Goal: Information Seeking & Learning: Get advice/opinions

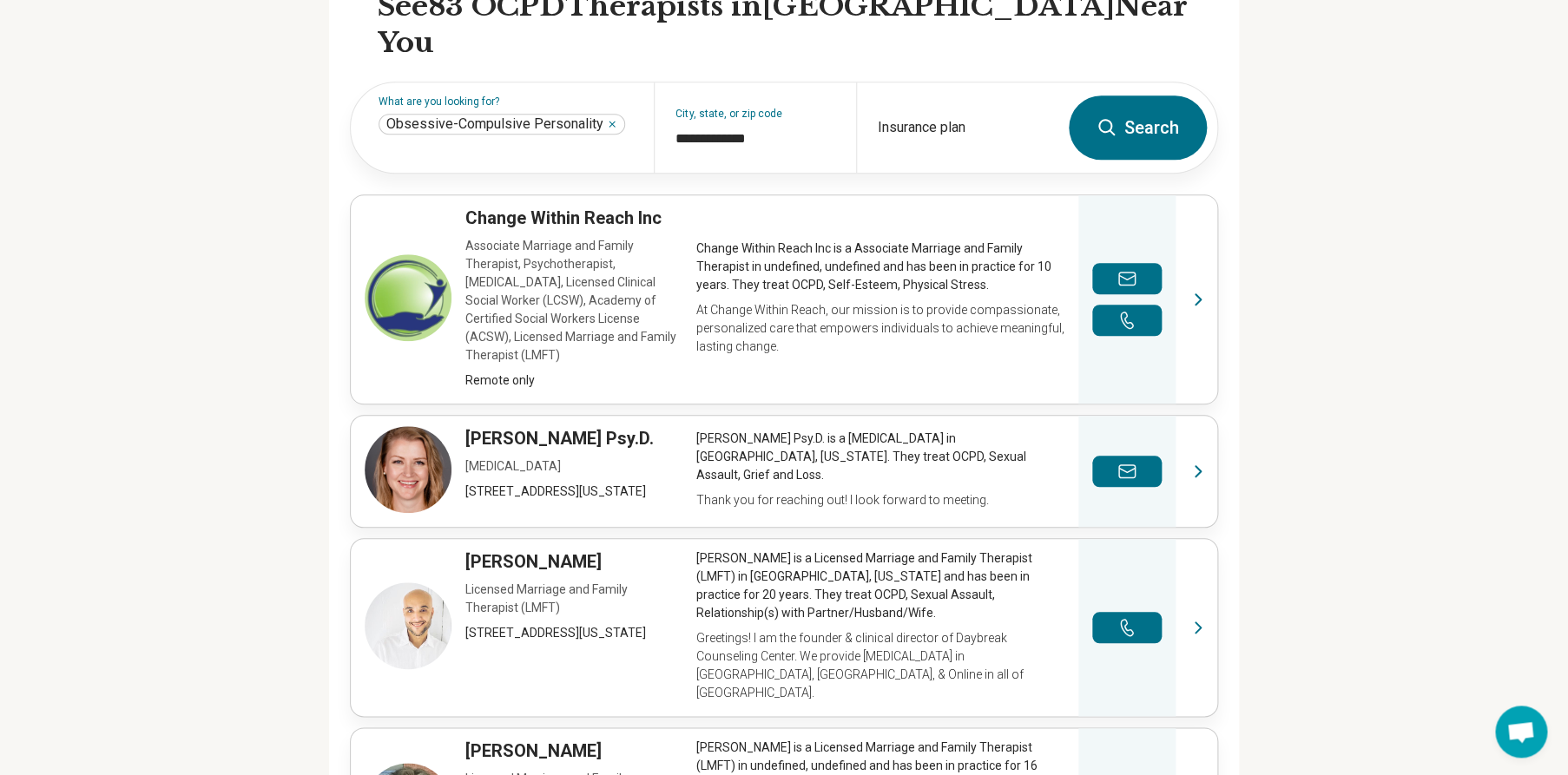
scroll to position [523, 0]
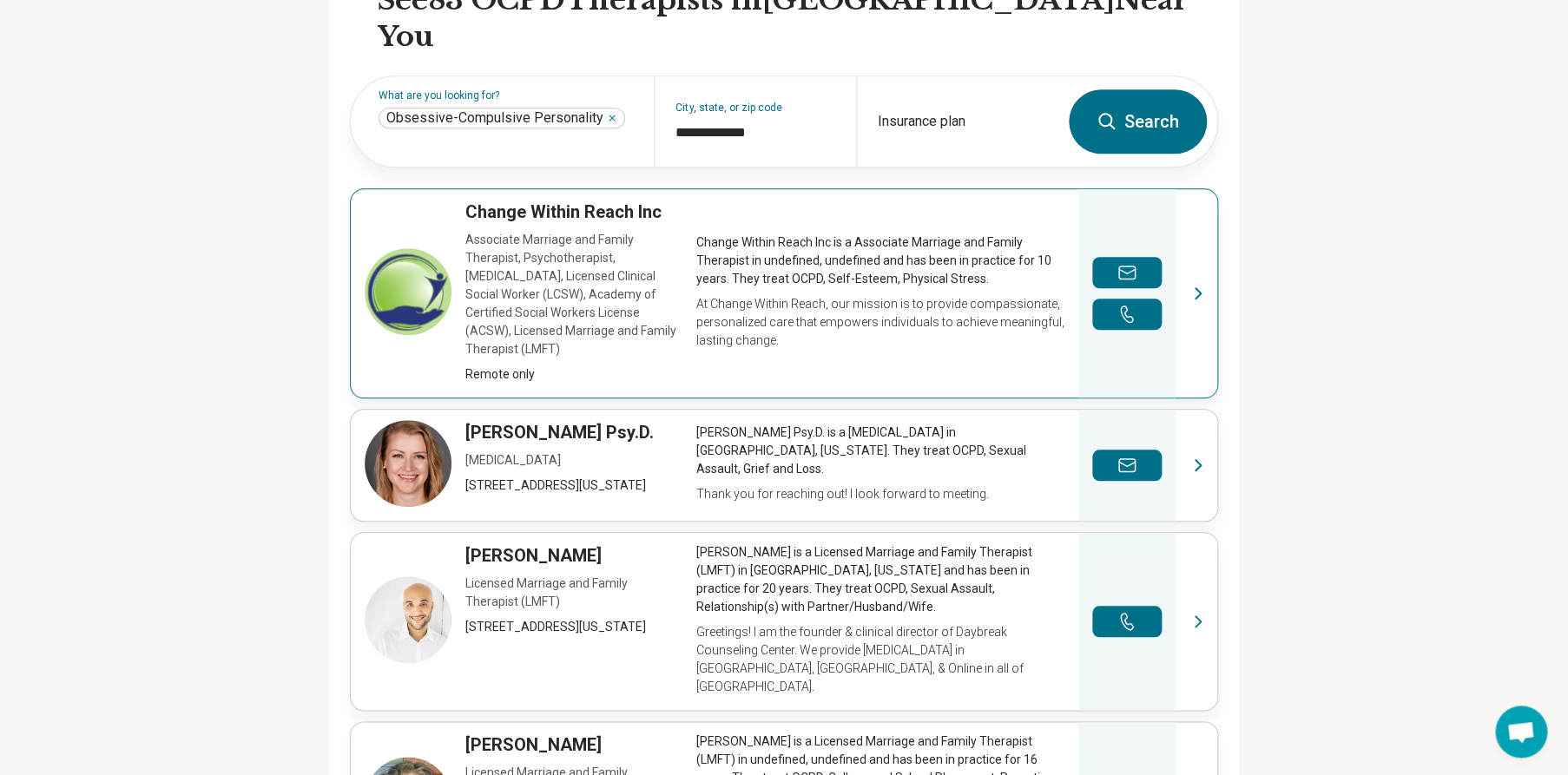
click at [1190, 227] on link "View profile" at bounding box center [783, 293] width 866 height 208
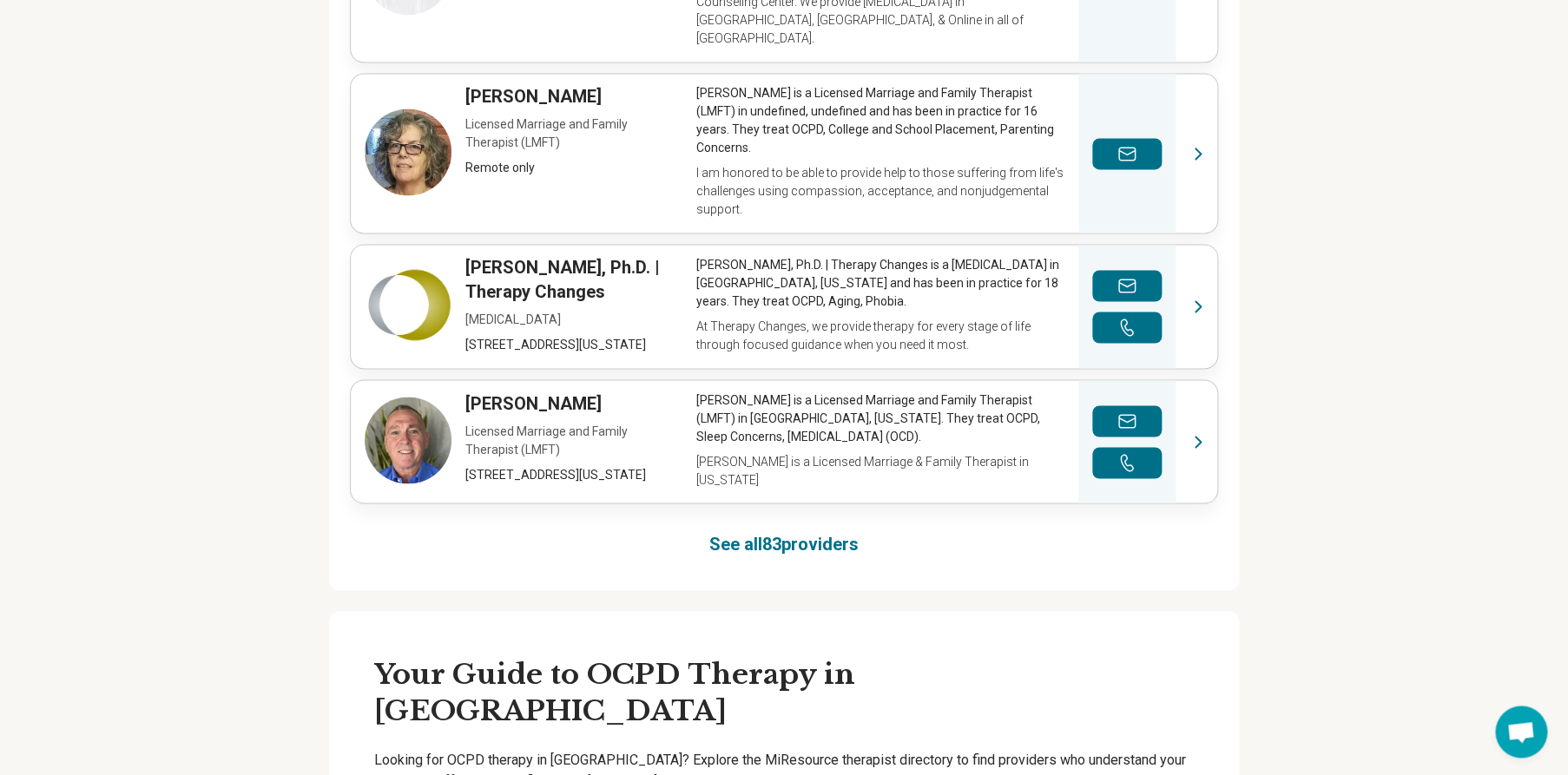
scroll to position [1182, 0]
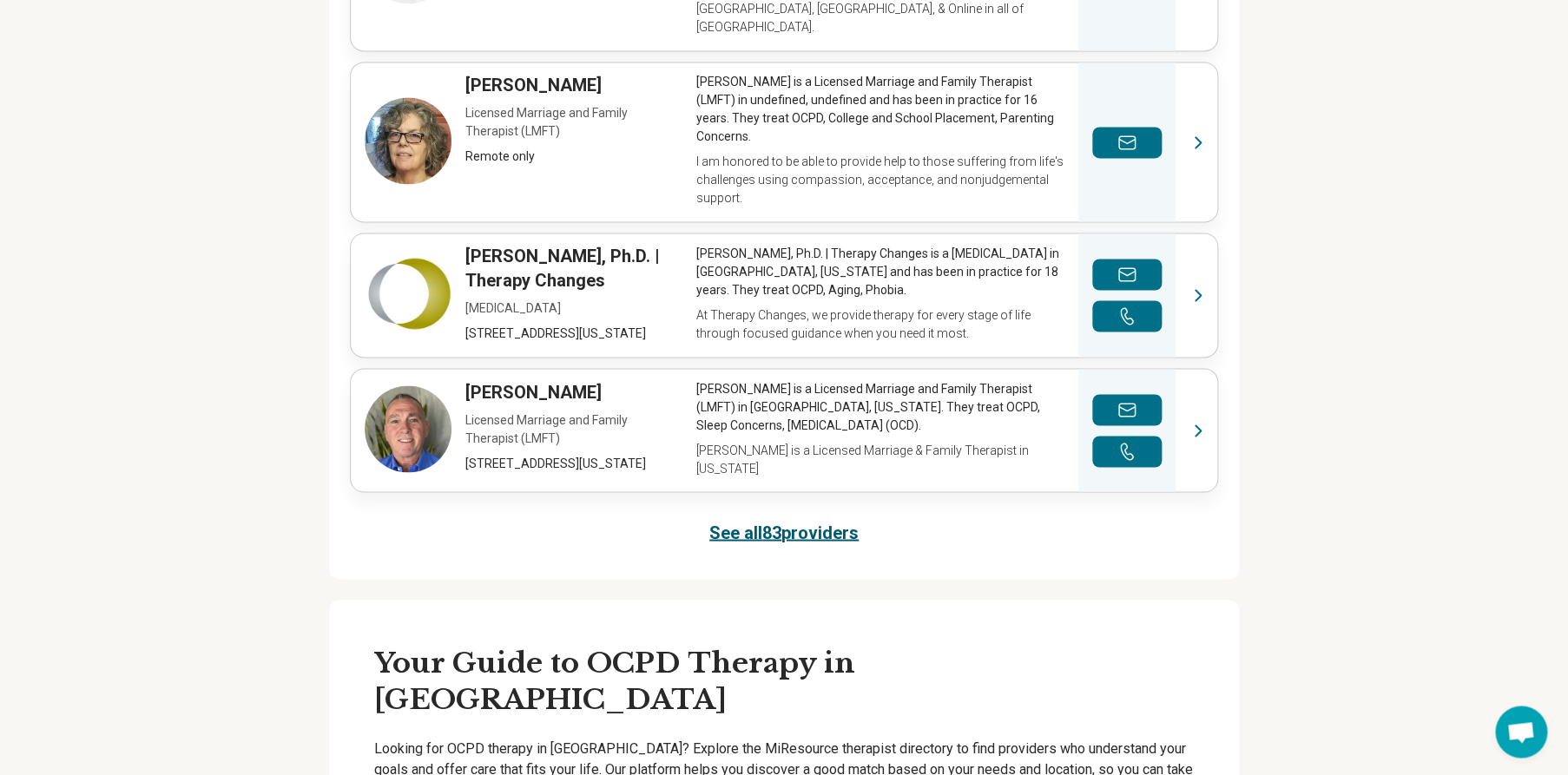
click at [824, 520] on link "See all 83 providers" at bounding box center [784, 531] width 150 height 24
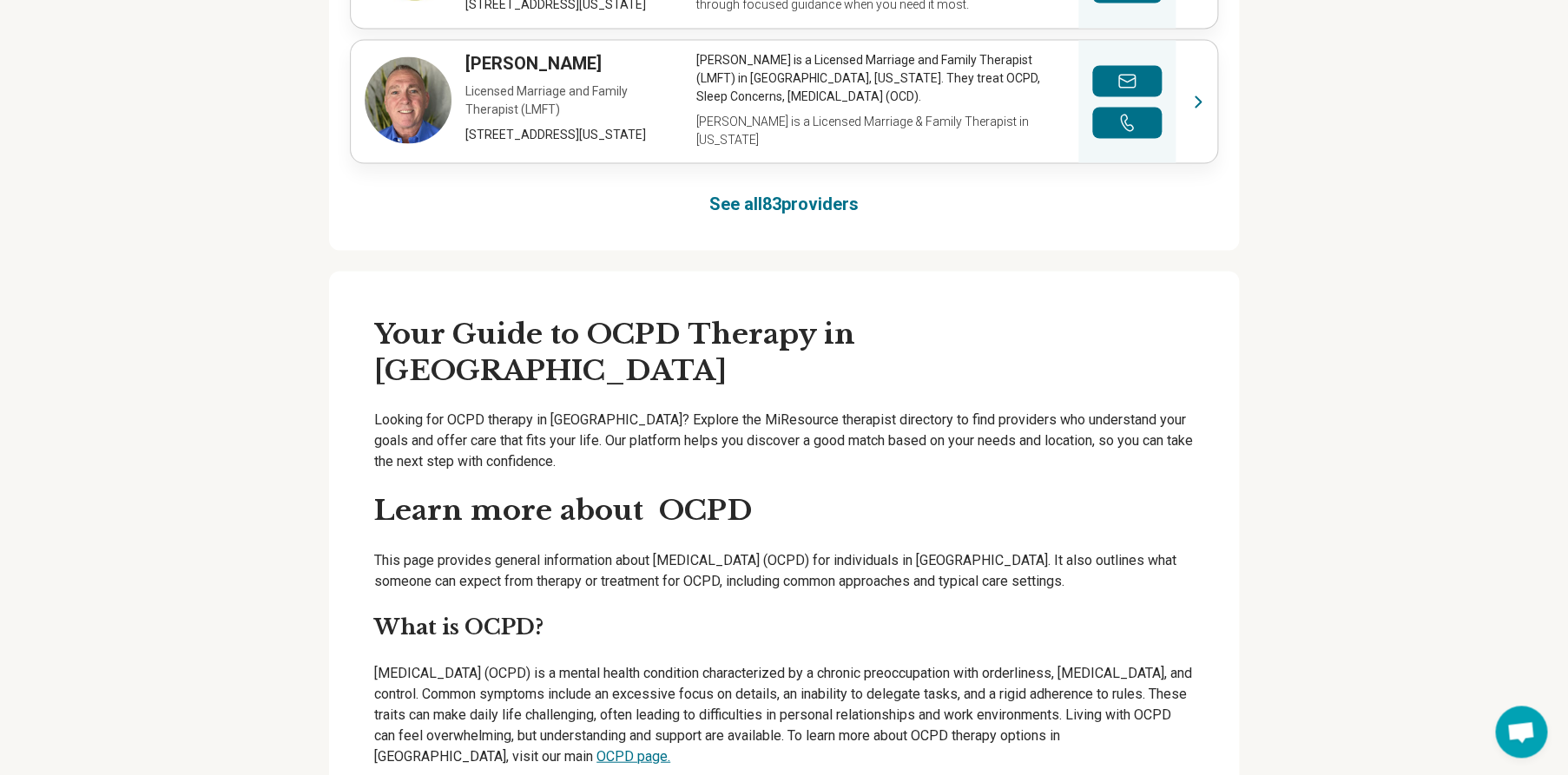
scroll to position [1536, 0]
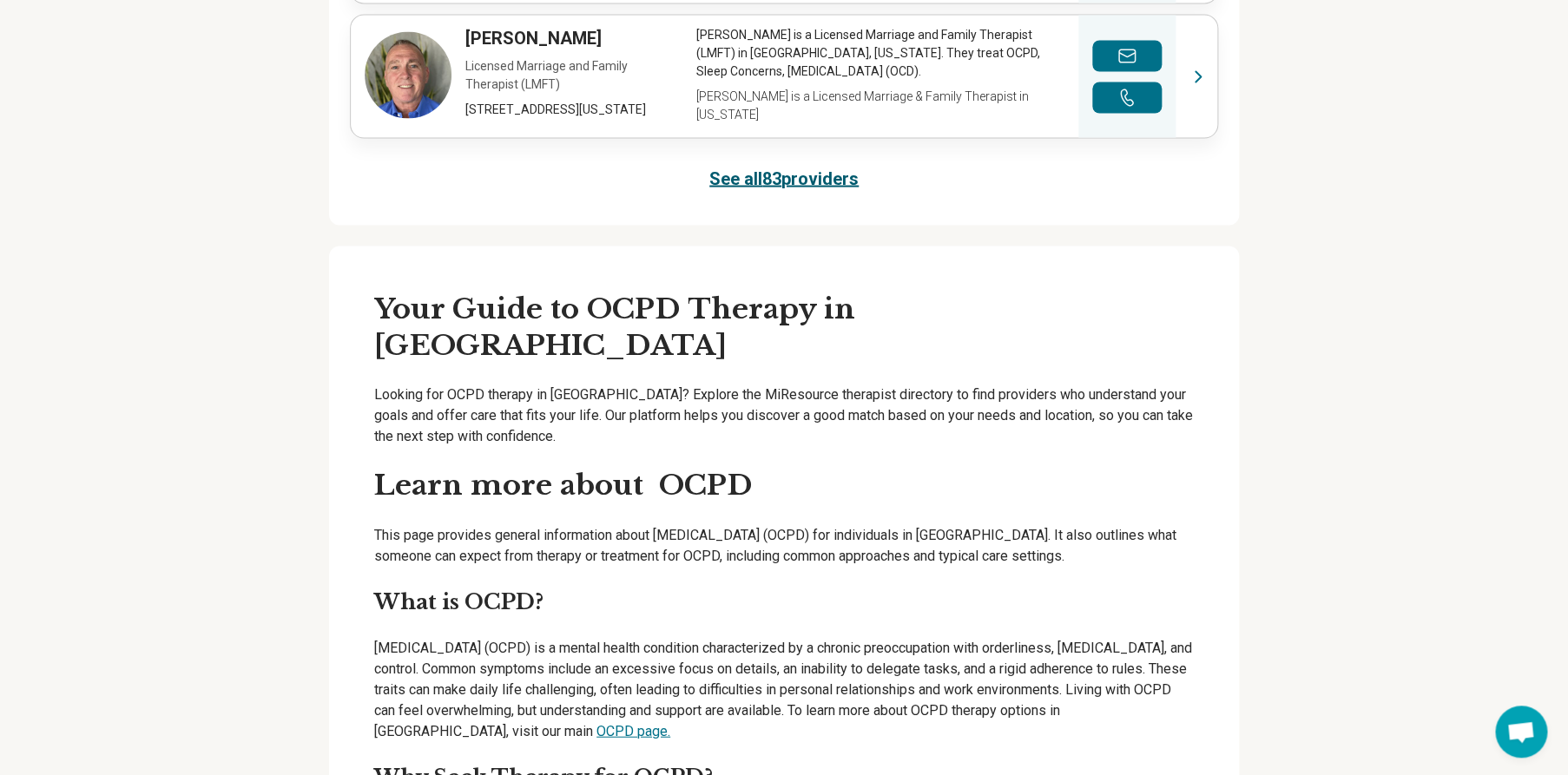
click at [776, 165] on link "See all 83 providers" at bounding box center [784, 177] width 150 height 24
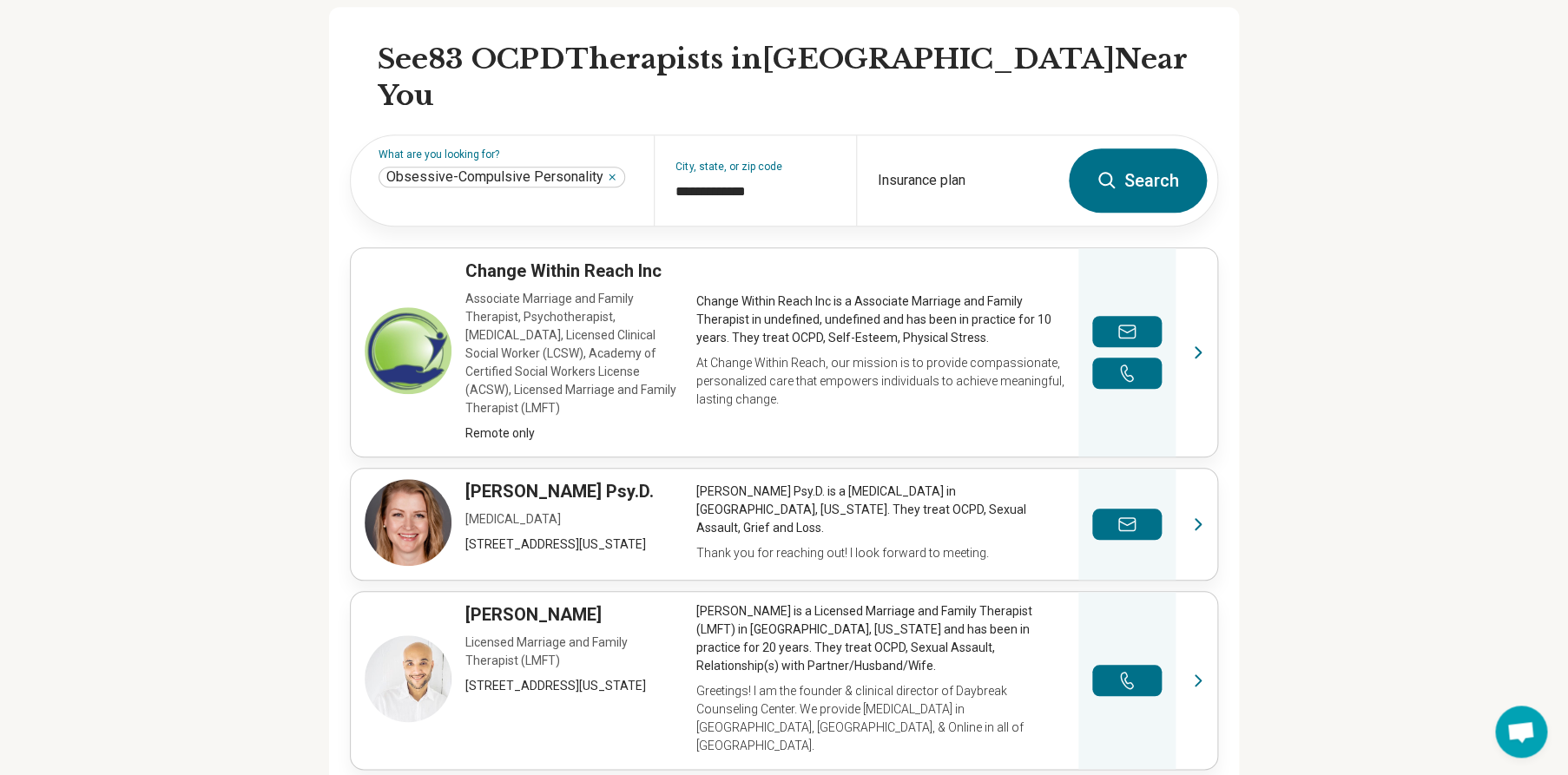
scroll to position [419, 0]
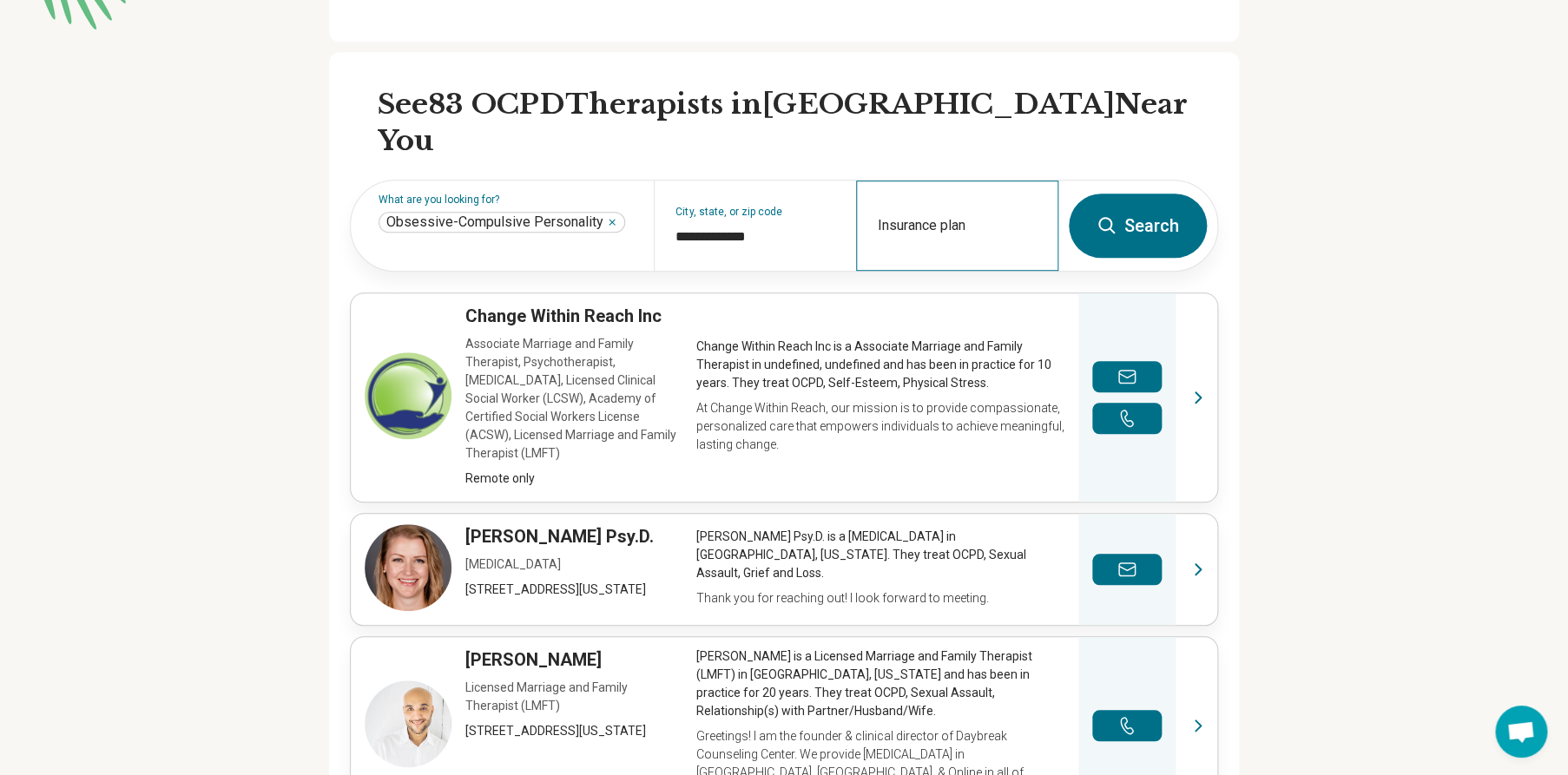
click at [906, 181] on div "Insurance plan" at bounding box center [957, 226] width 203 height 90
click at [906, 227] on input "Insurance plan" at bounding box center [957, 237] width 160 height 21
type input "********"
click at [912, 227] on input "Insurance plan" at bounding box center [957, 237] width 160 height 21
type input "********"
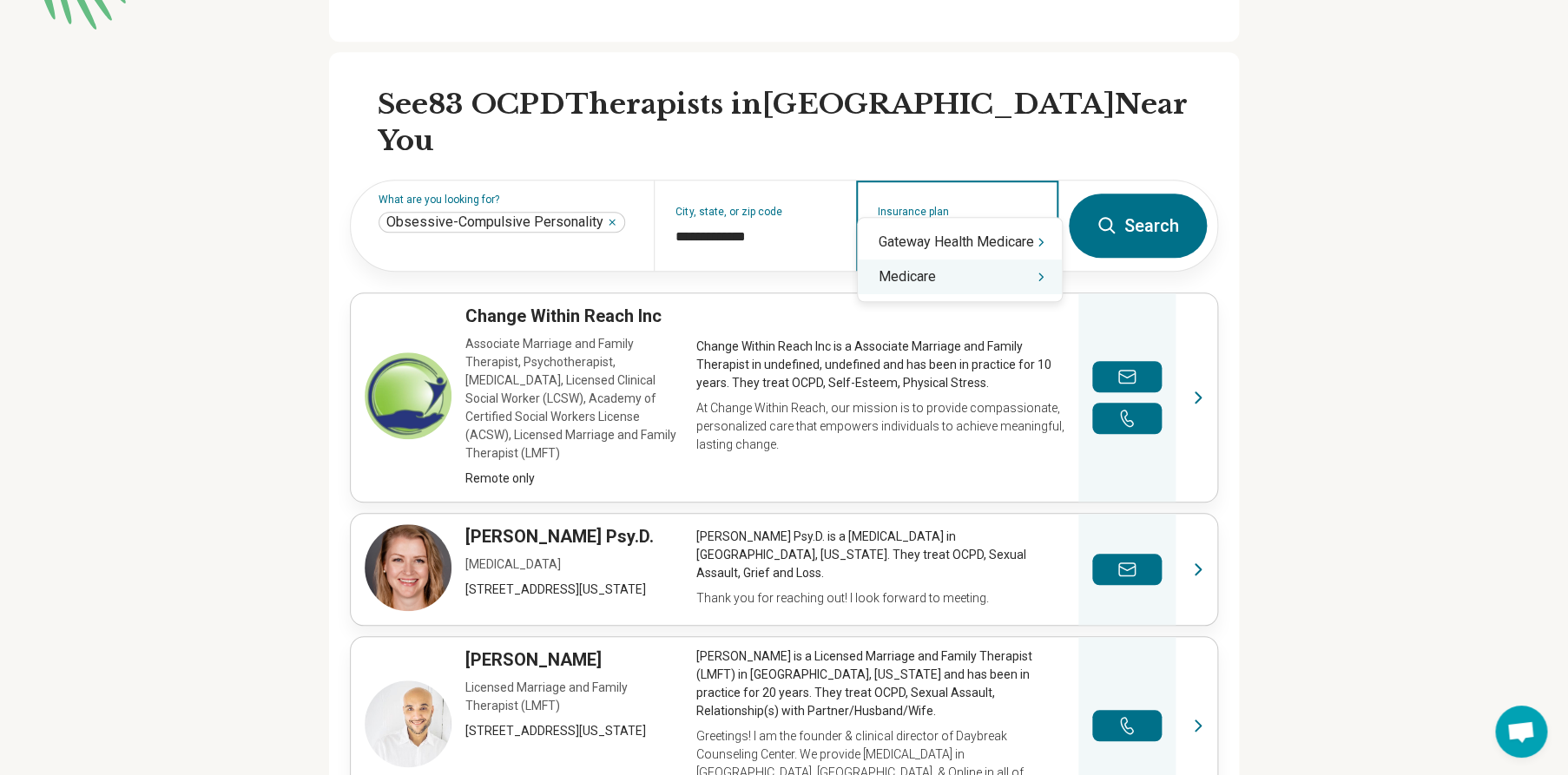
click at [910, 270] on div "Medicare" at bounding box center [960, 276] width 204 height 34
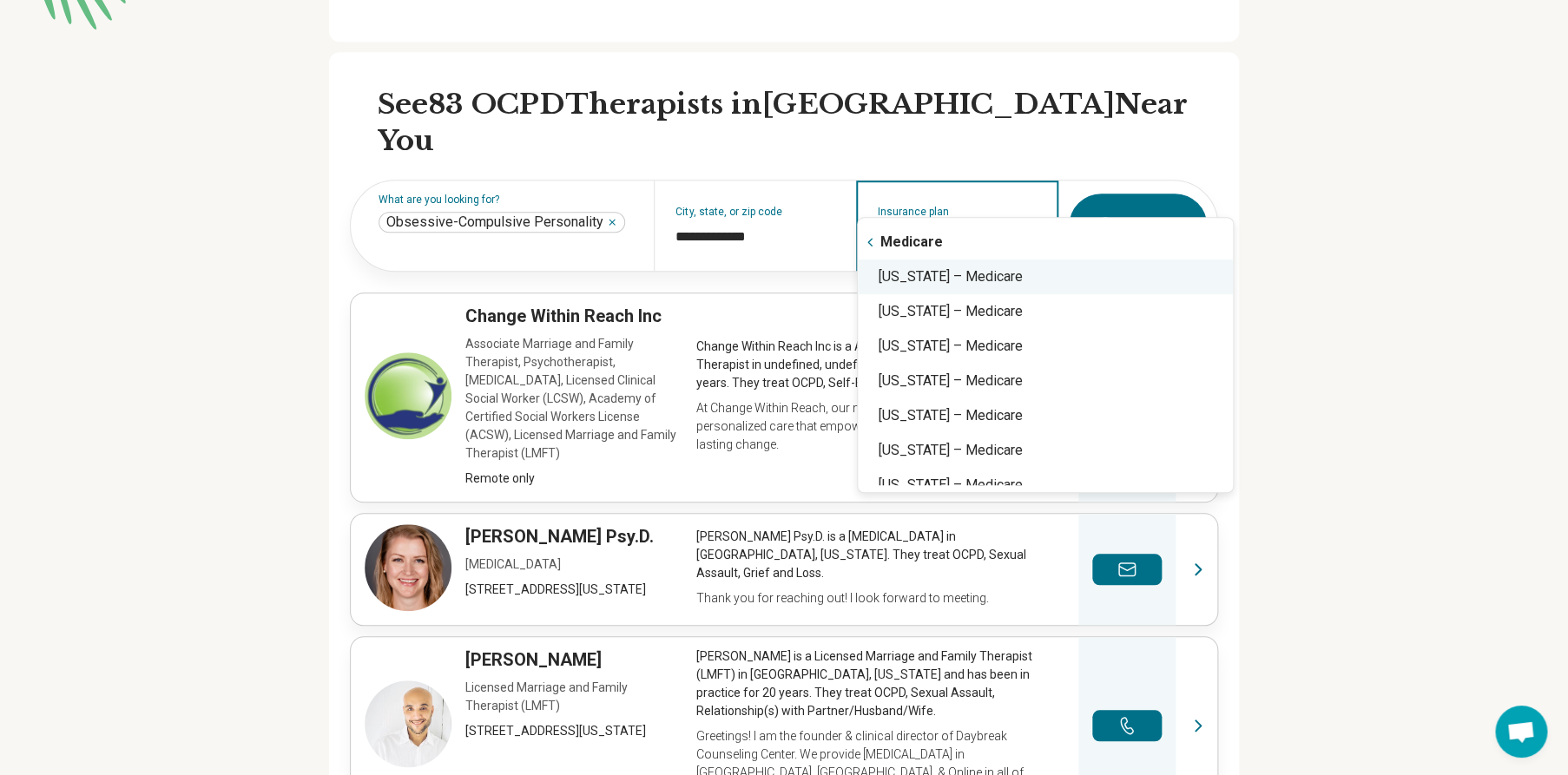
click at [970, 278] on div "[US_STATE] – Medicare" at bounding box center [1045, 276] width 375 height 34
type input "**********"
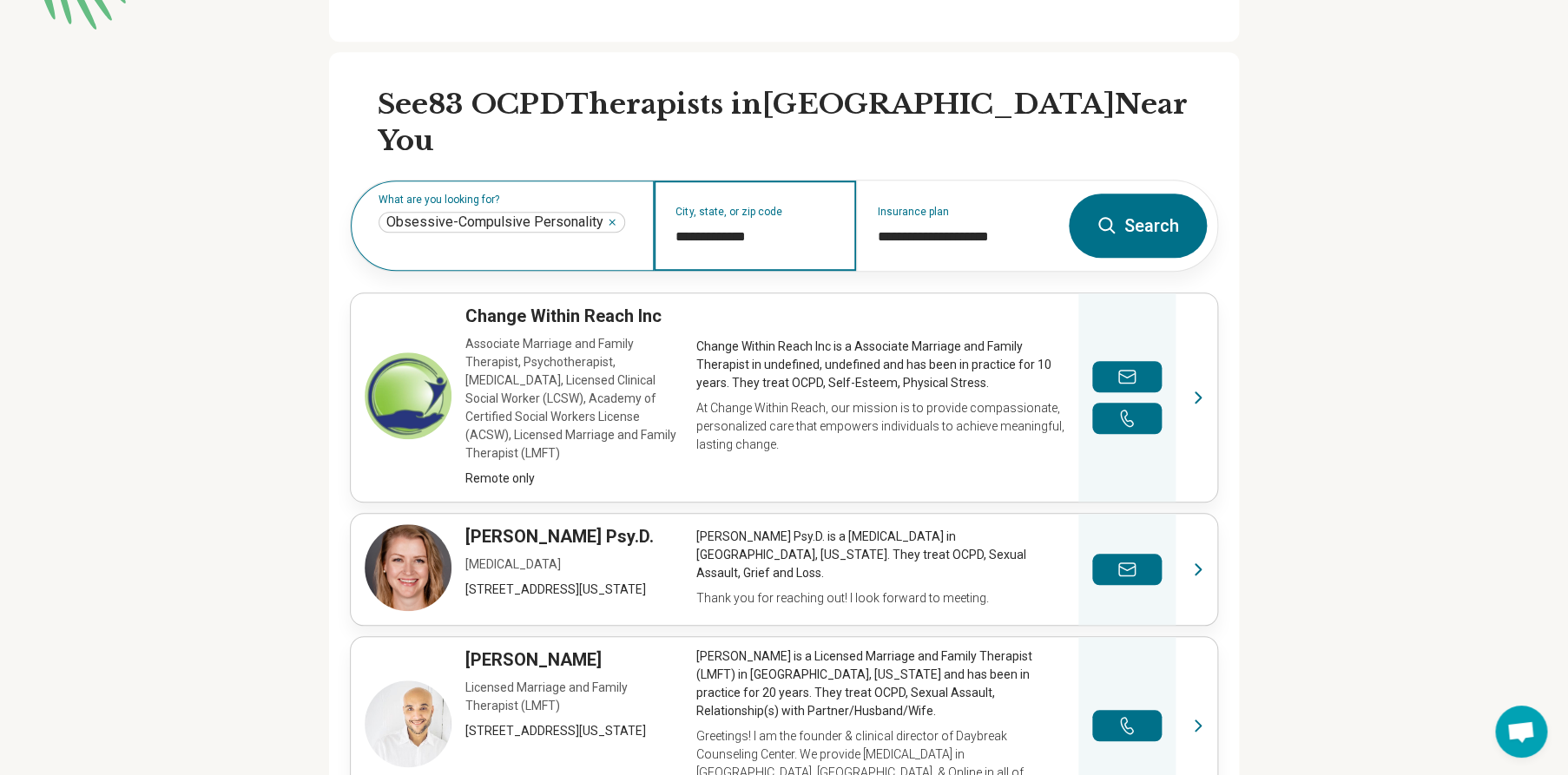
drag, startPoint x: 765, startPoint y: 174, endPoint x: 638, endPoint y: 174, distance: 127.0
click at [675, 227] on input "**********" at bounding box center [755, 237] width 160 height 21
type input "*****"
click at [684, 227] on input "City, state, or zip code" at bounding box center [755, 237] width 160 height 21
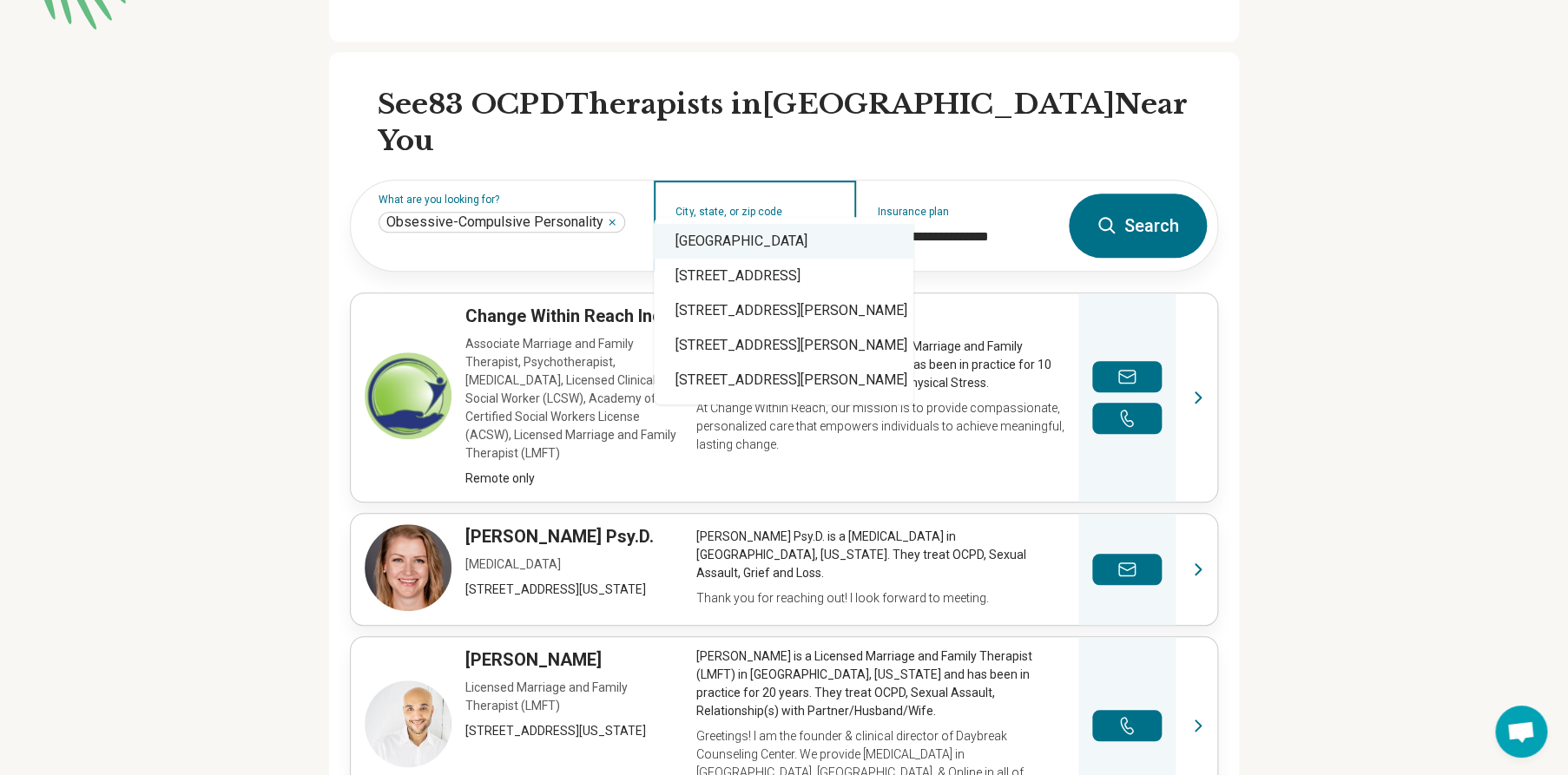
click at [717, 237] on div "[GEOGRAPHIC_DATA]" at bounding box center [783, 241] width 259 height 34
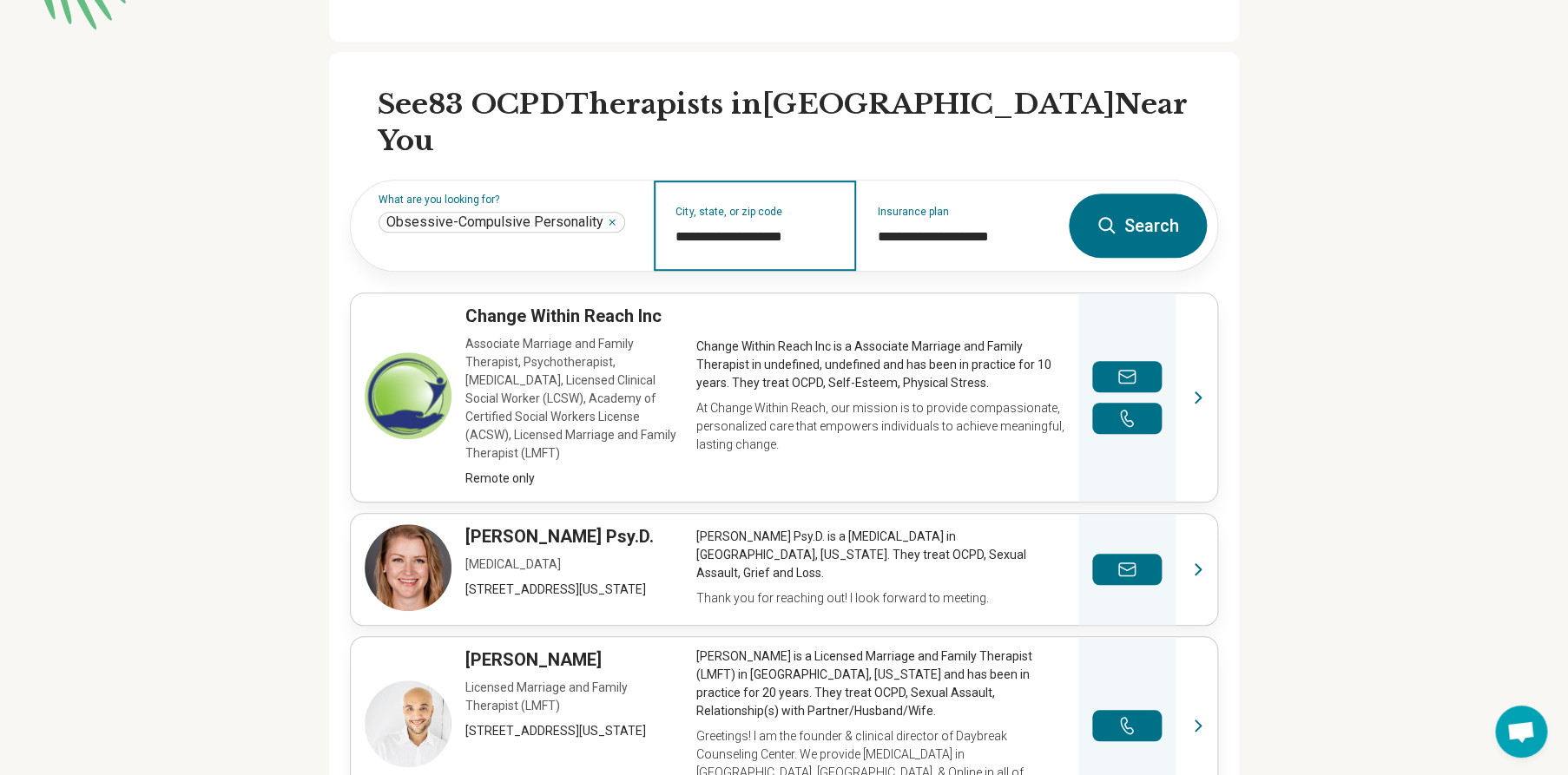
type input "**********"
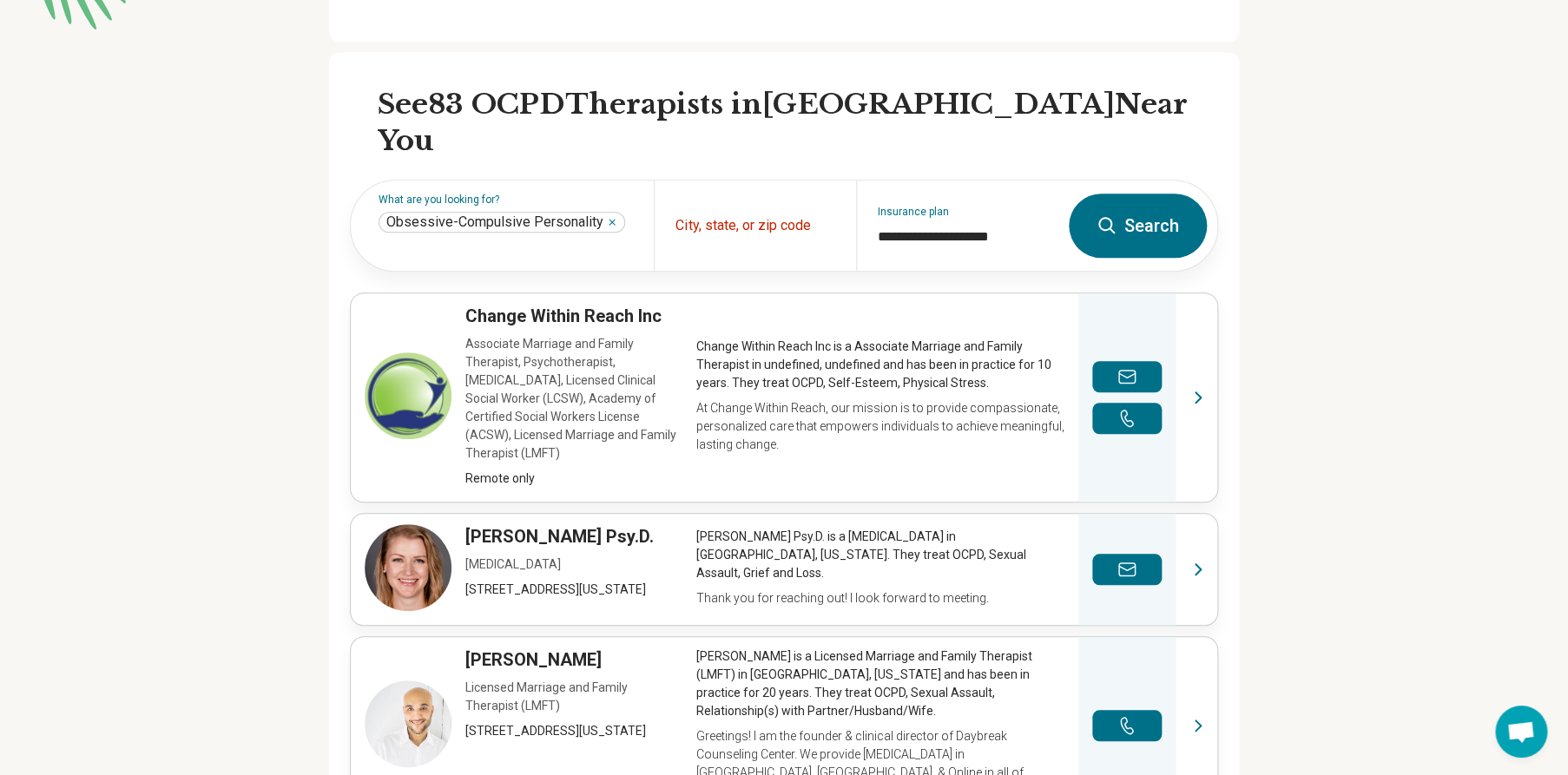
click at [1131, 194] on button "Search" at bounding box center [1137, 226] width 138 height 65
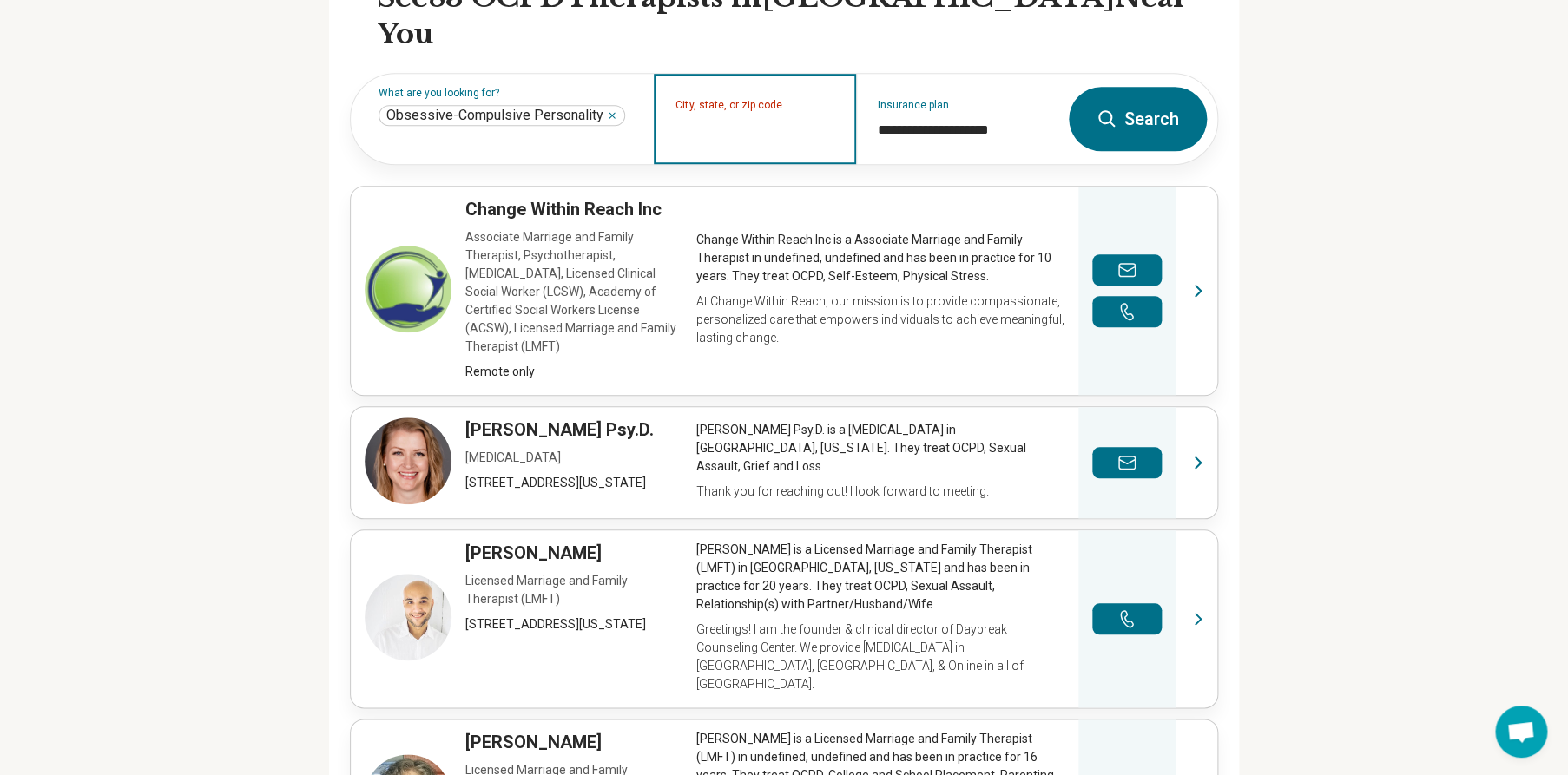
scroll to position [527, 0]
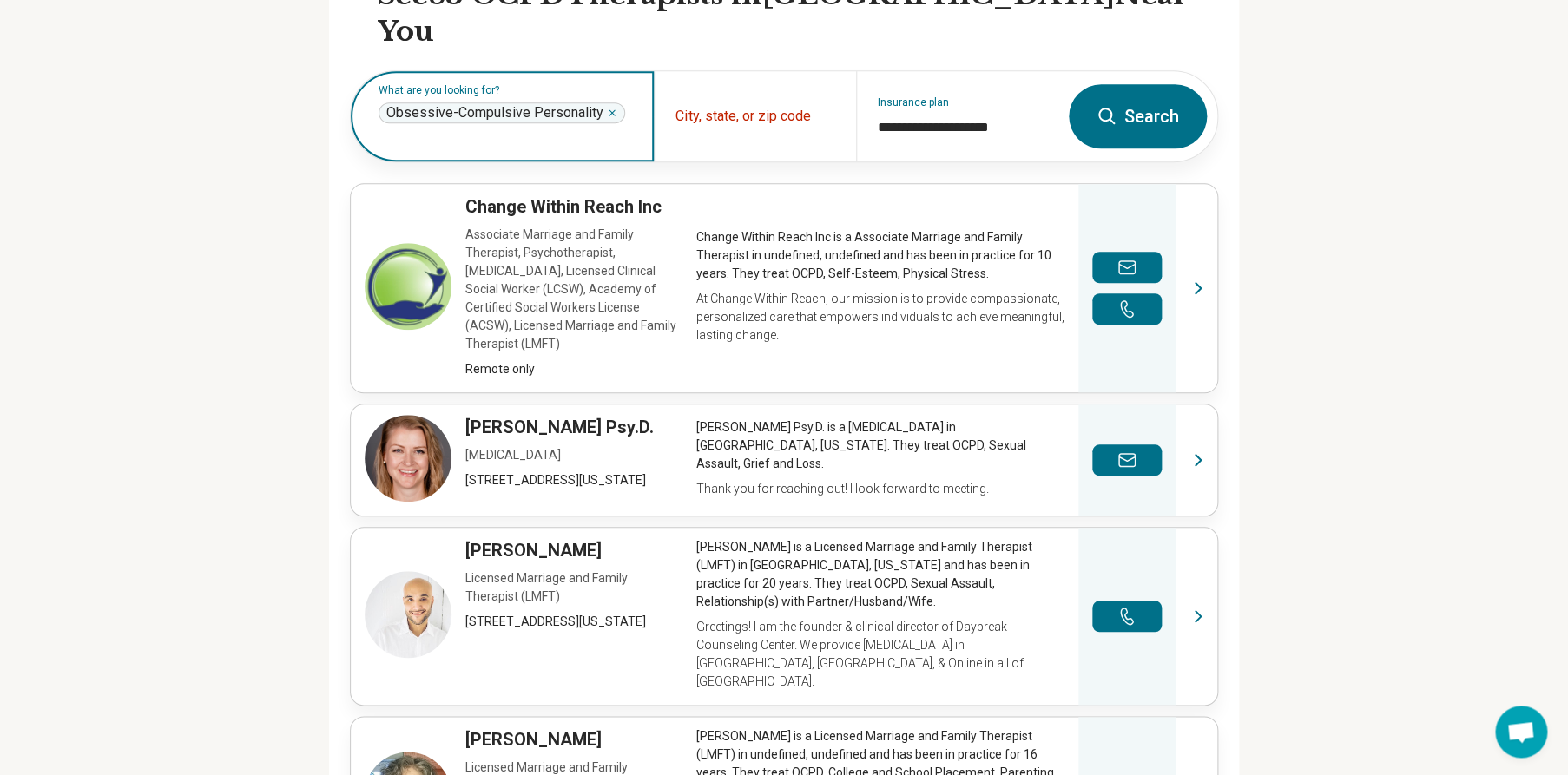
click at [610, 108] on icon "Remove" at bounding box center [612, 113] width 11 height 11
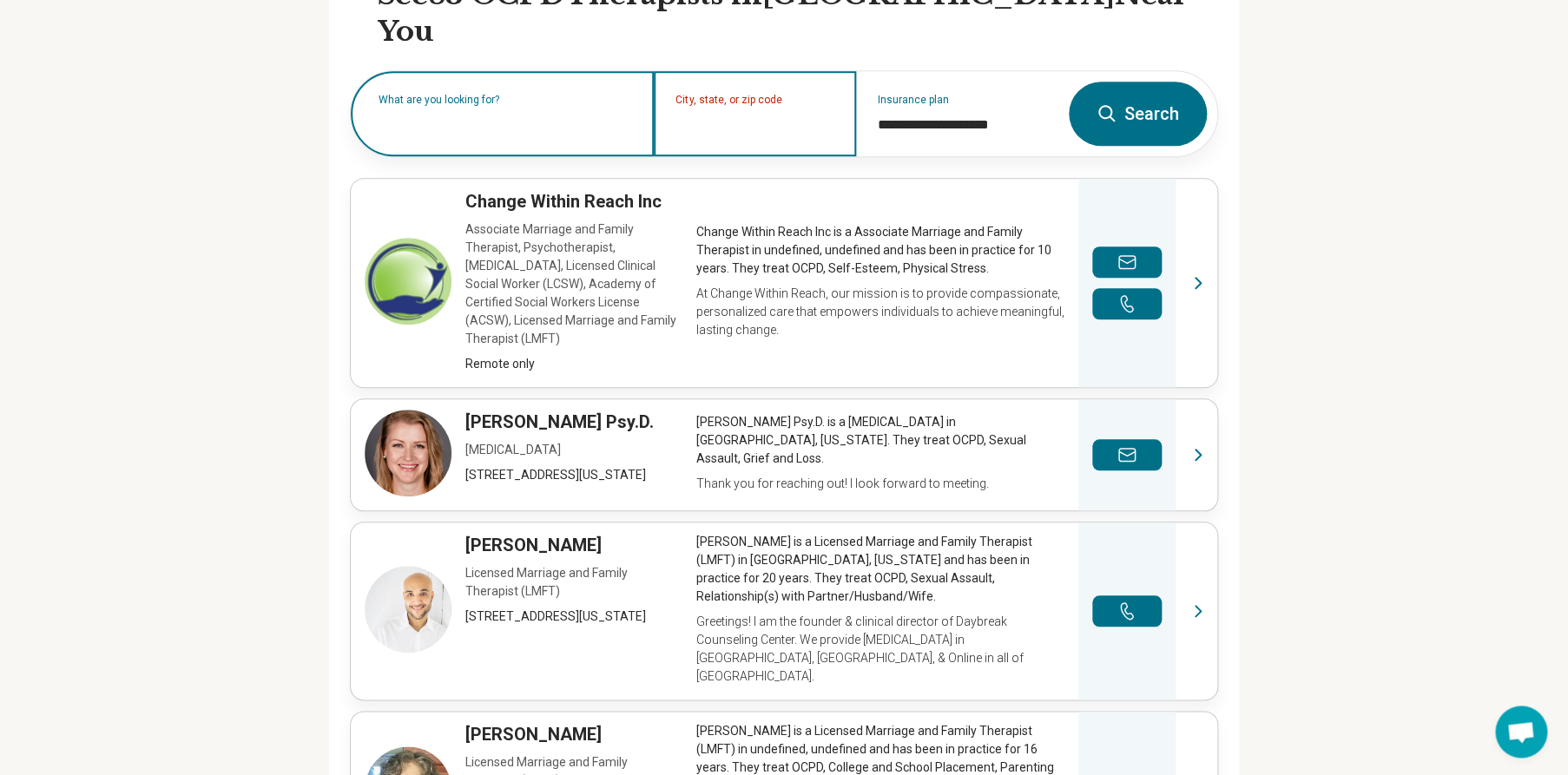
click at [710, 114] on input "City, state, or zip code" at bounding box center [755, 124] width 160 height 21
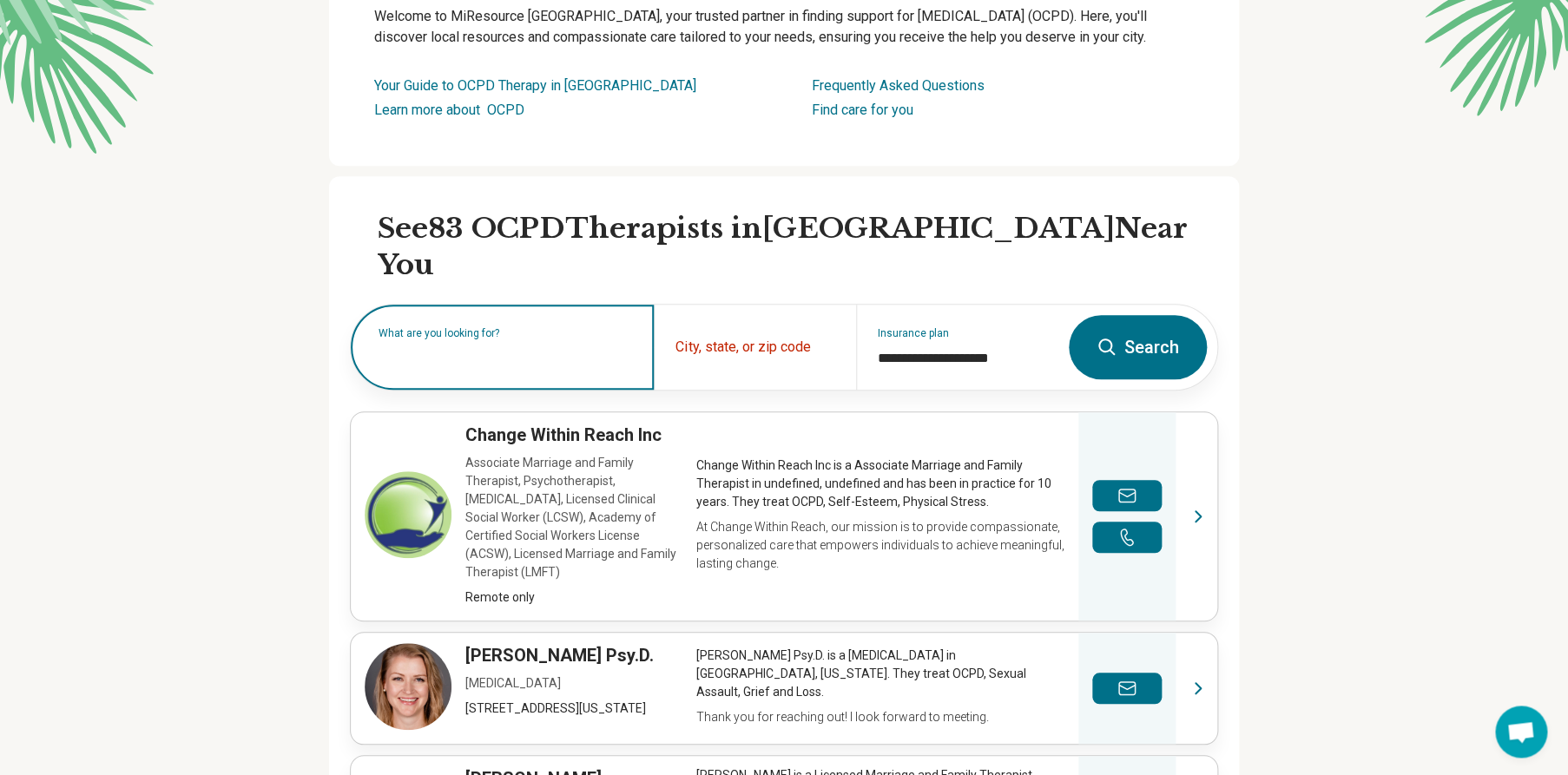
scroll to position [207, 0]
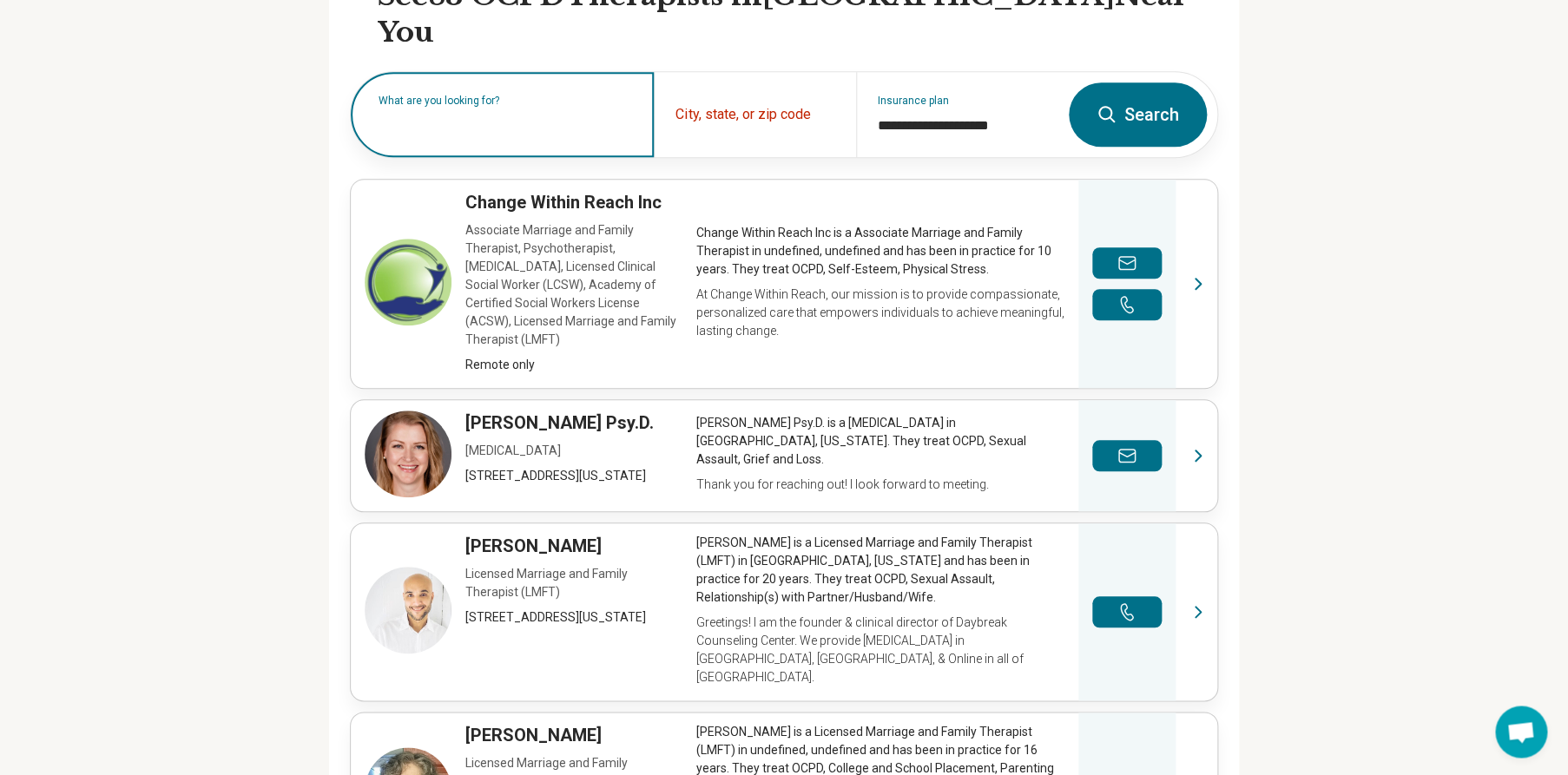
scroll to position [527, 0]
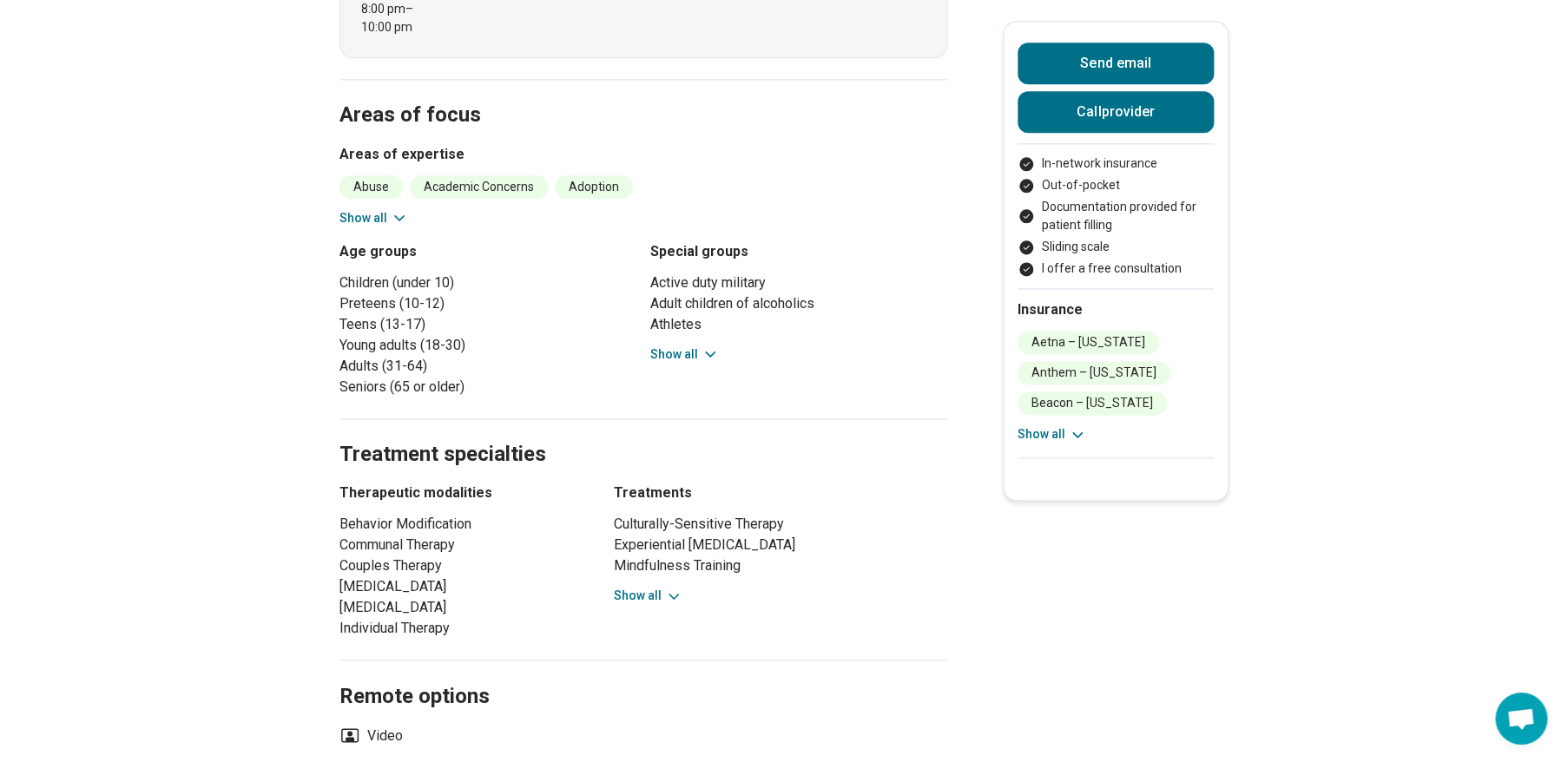
scroll to position [958, 0]
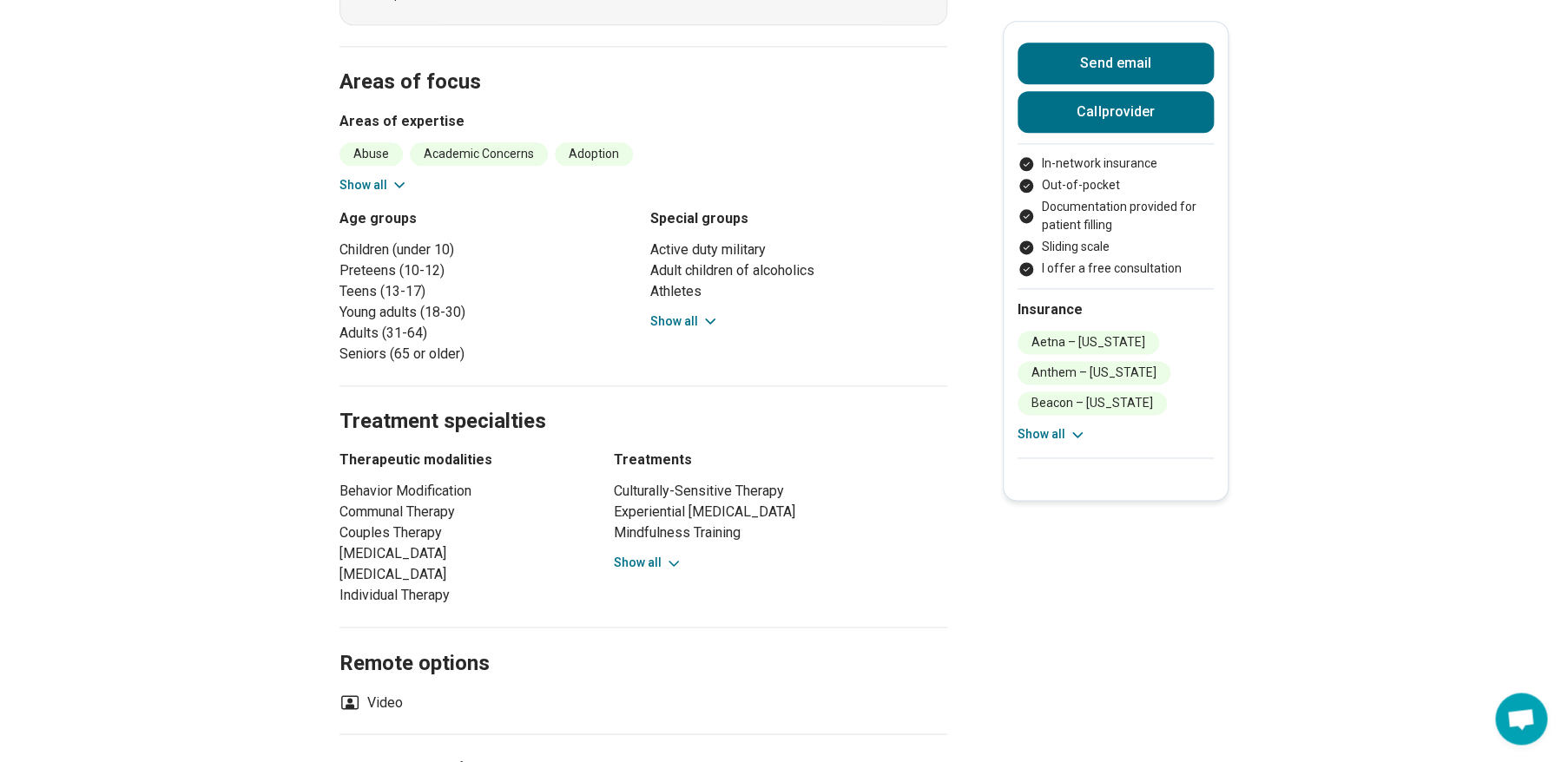
click at [403, 183] on icon at bounding box center [399, 185] width 9 height 4
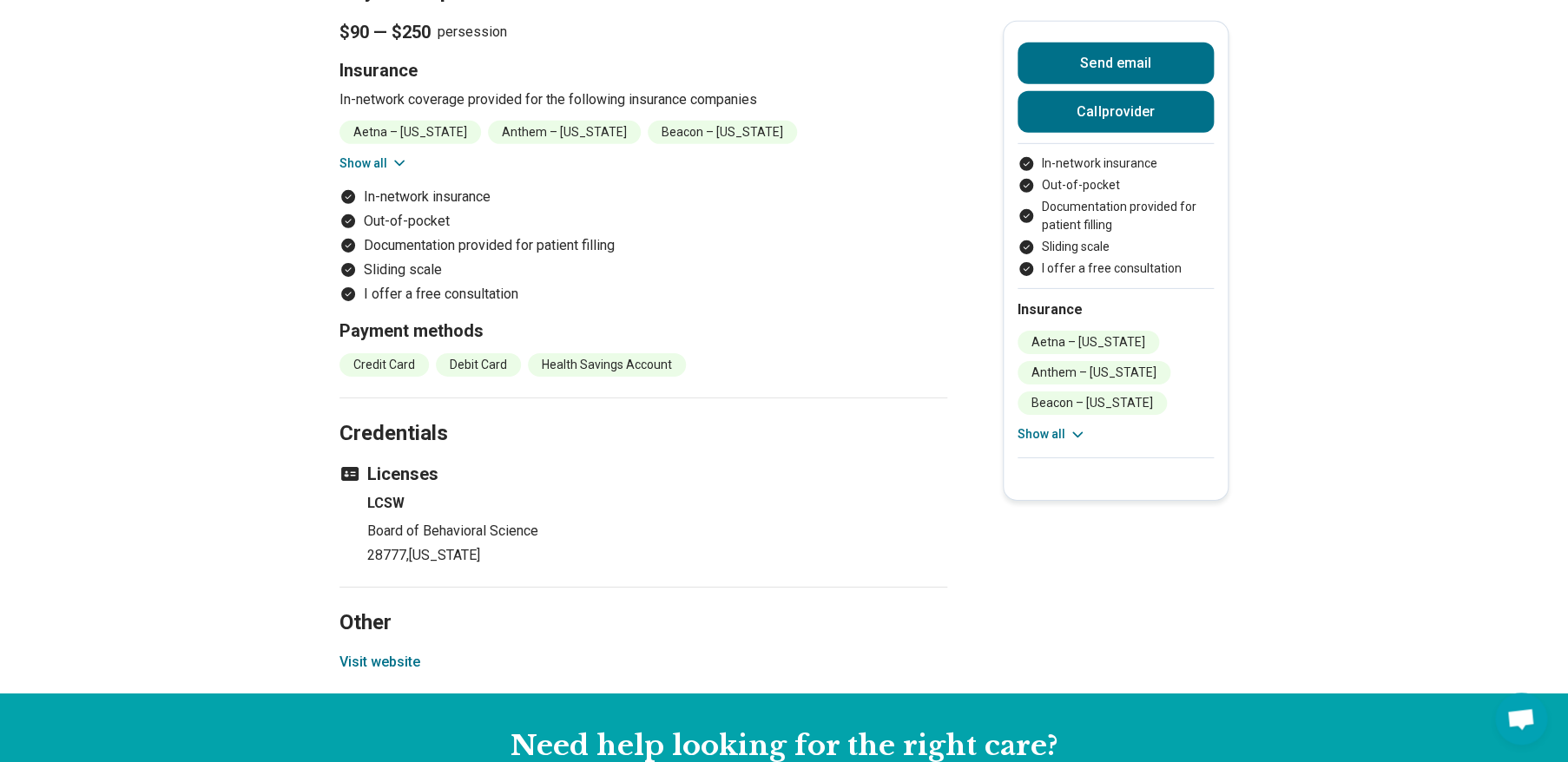
scroll to position [2507, 0]
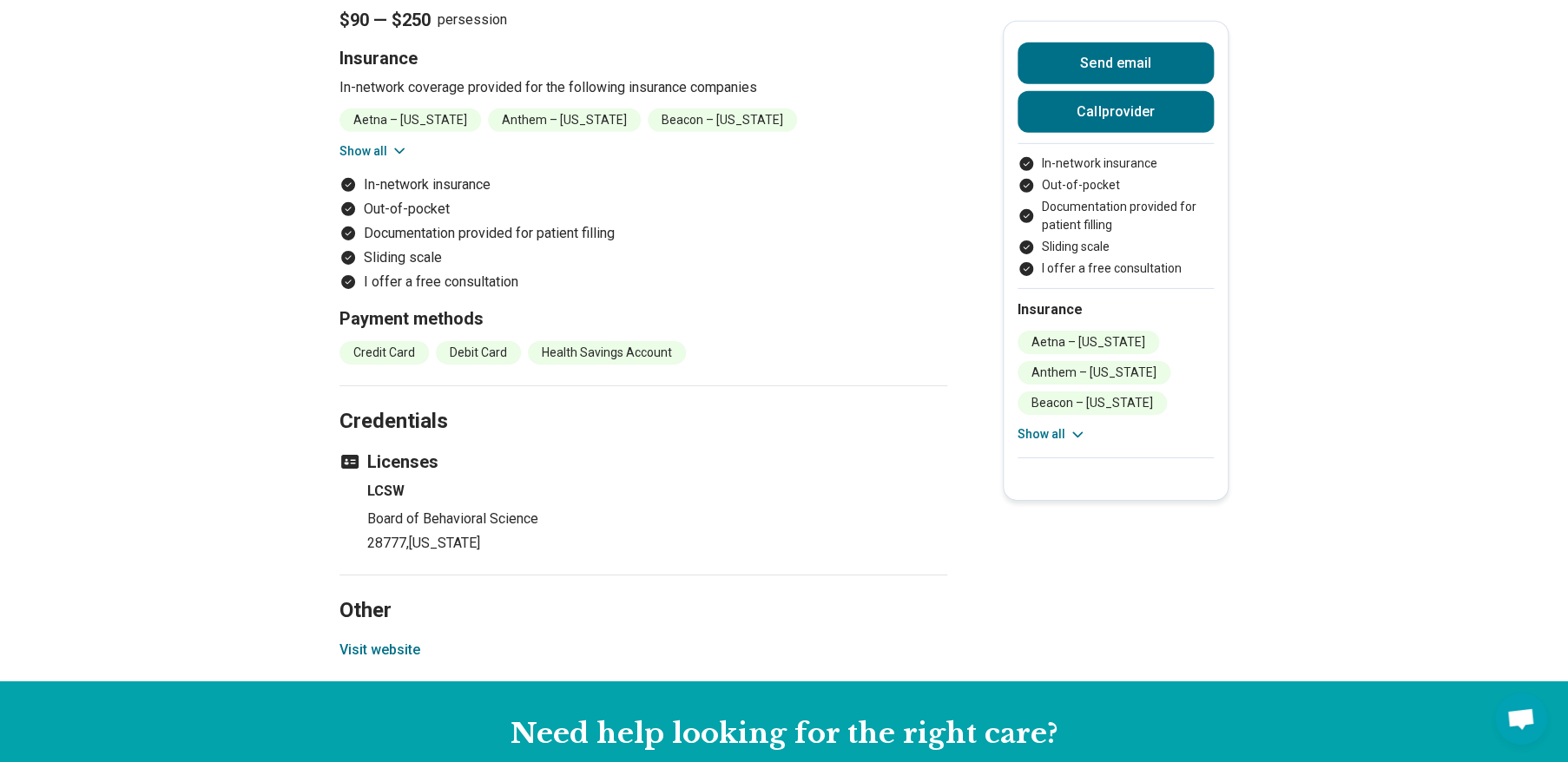
click at [381, 640] on button "Visit website" at bounding box center [380, 650] width 81 height 21
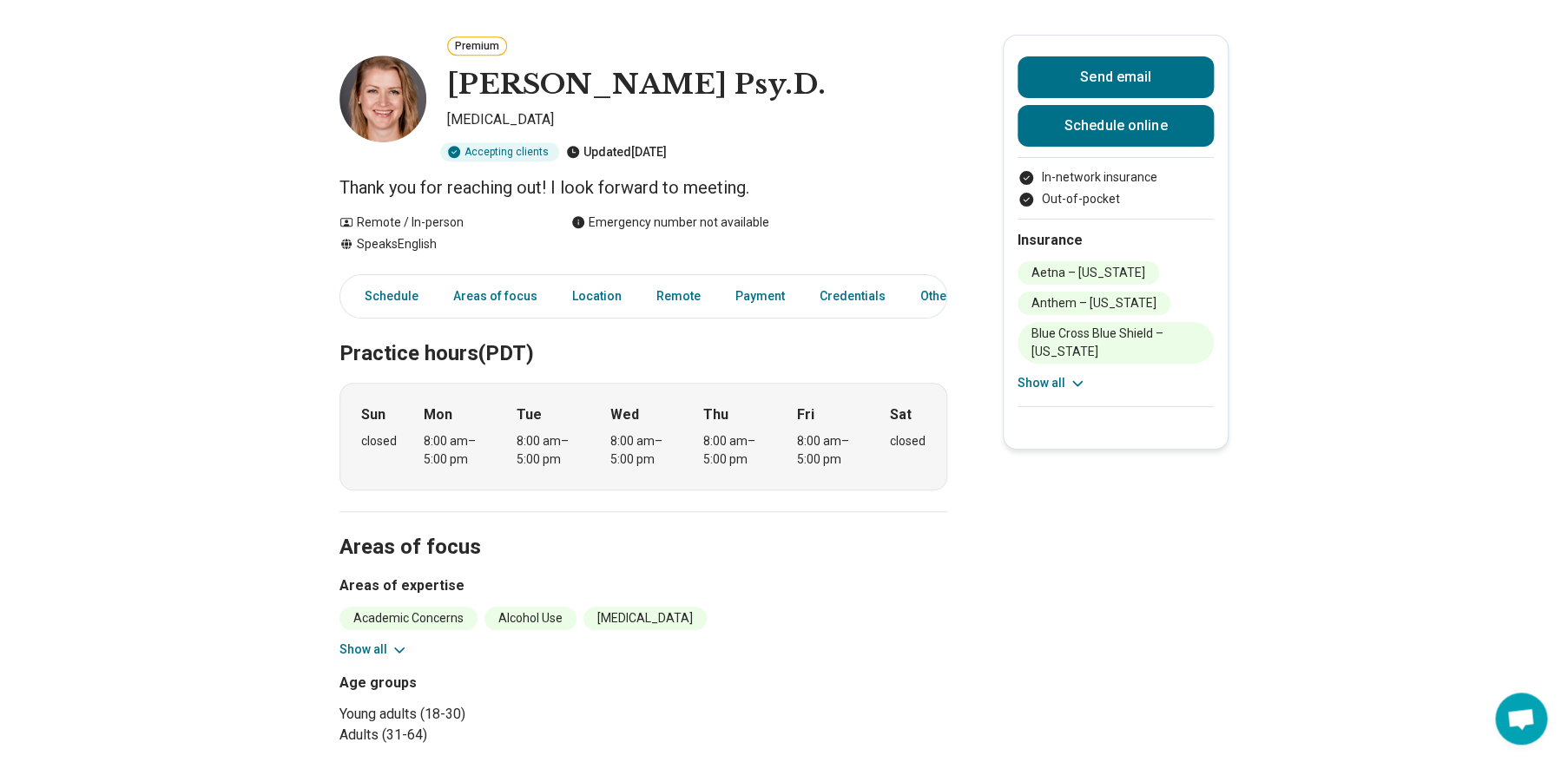
scroll to position [88, 0]
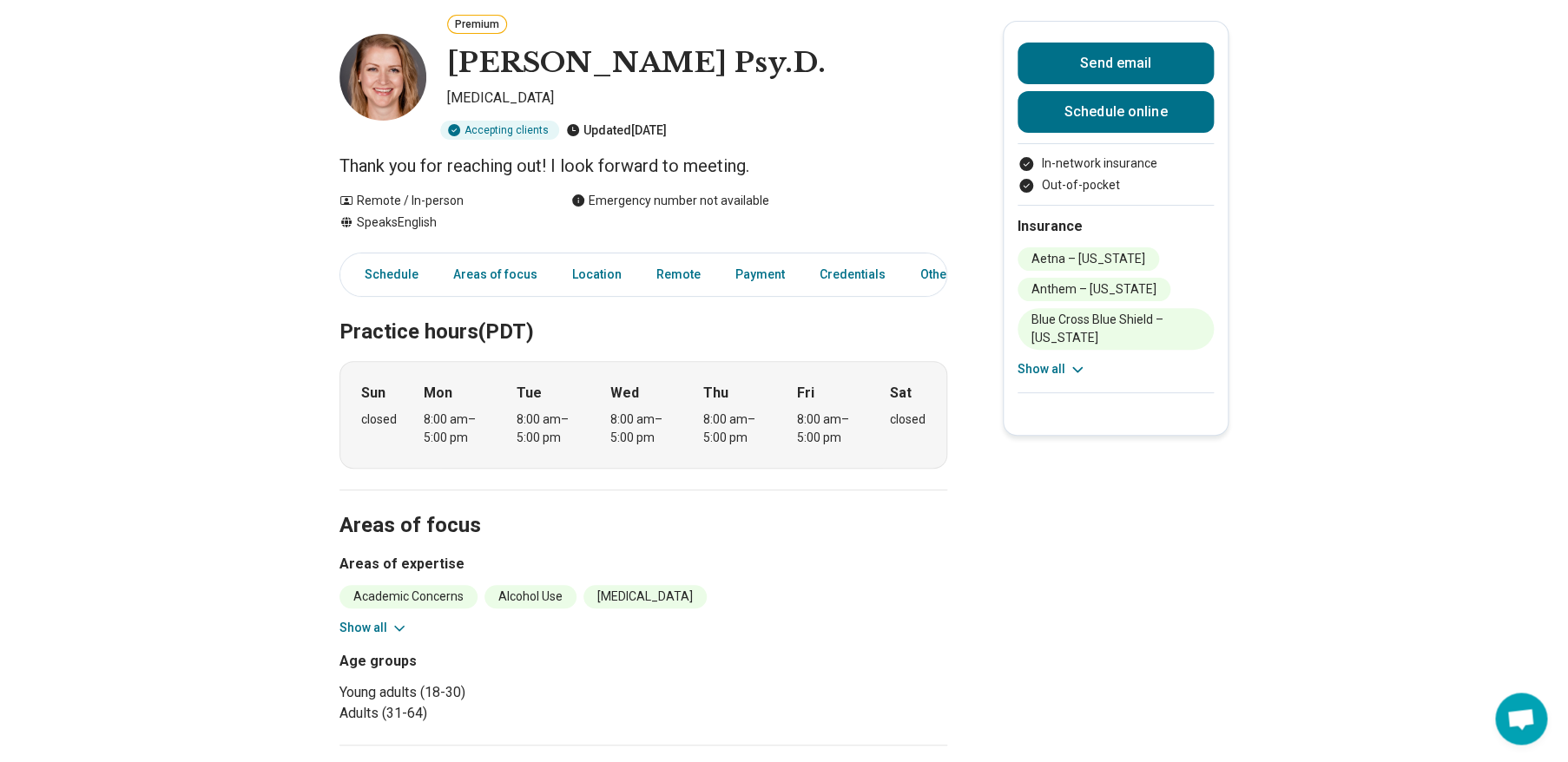
click at [1081, 366] on icon at bounding box center [1078, 370] width 18 height 18
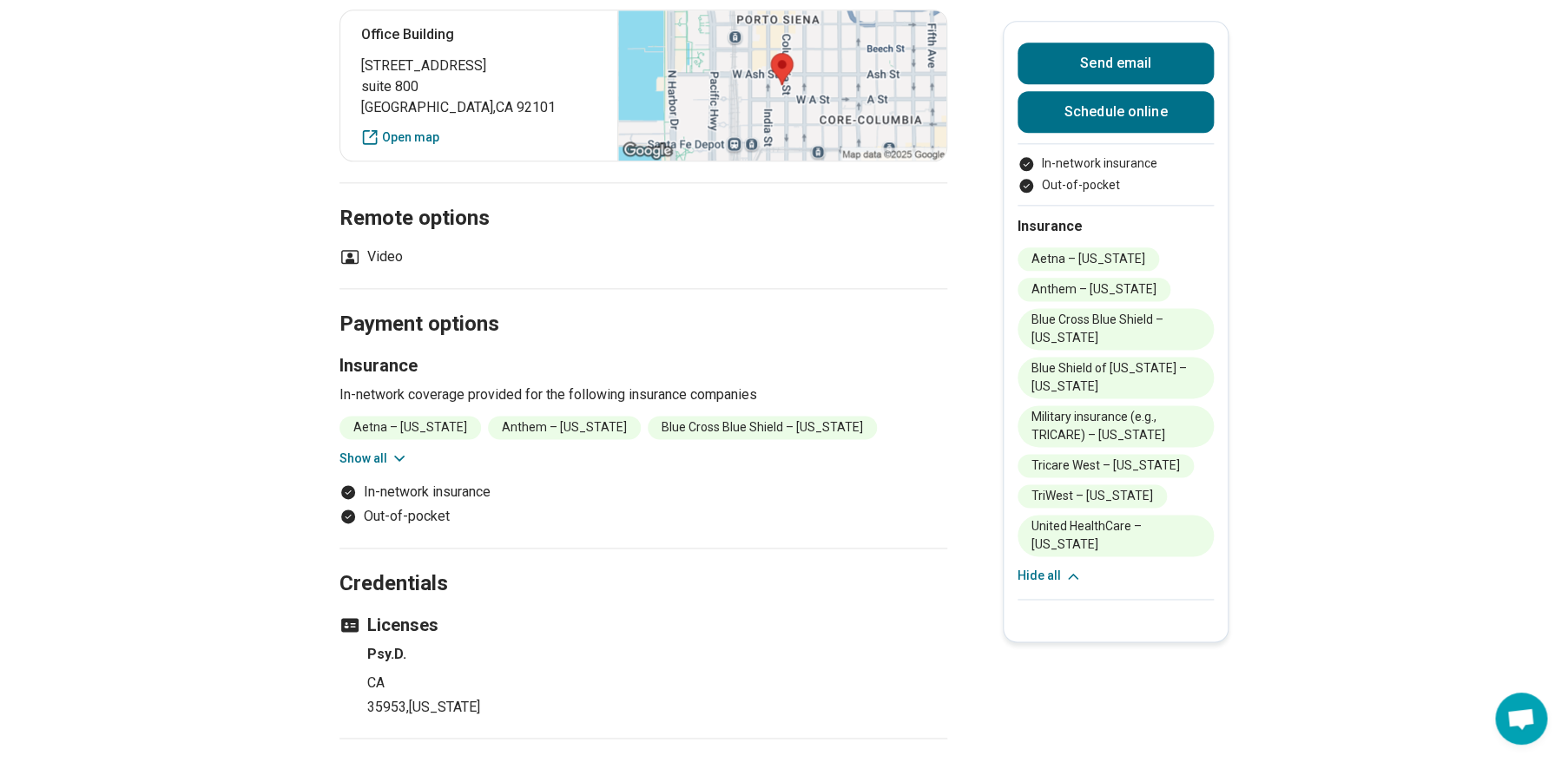
scroll to position [882, 0]
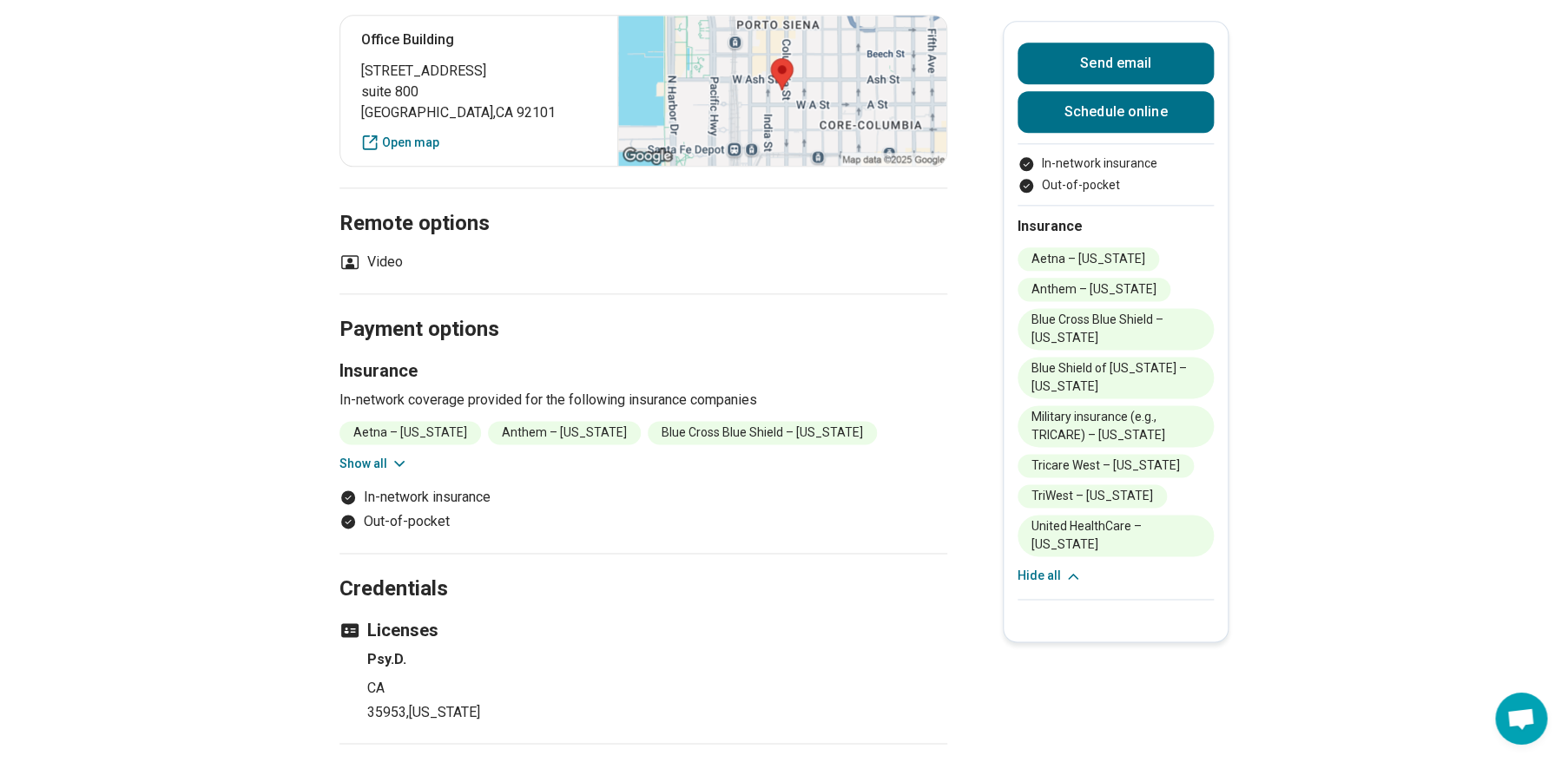
click at [393, 466] on button "Show all" at bounding box center [374, 464] width 69 height 19
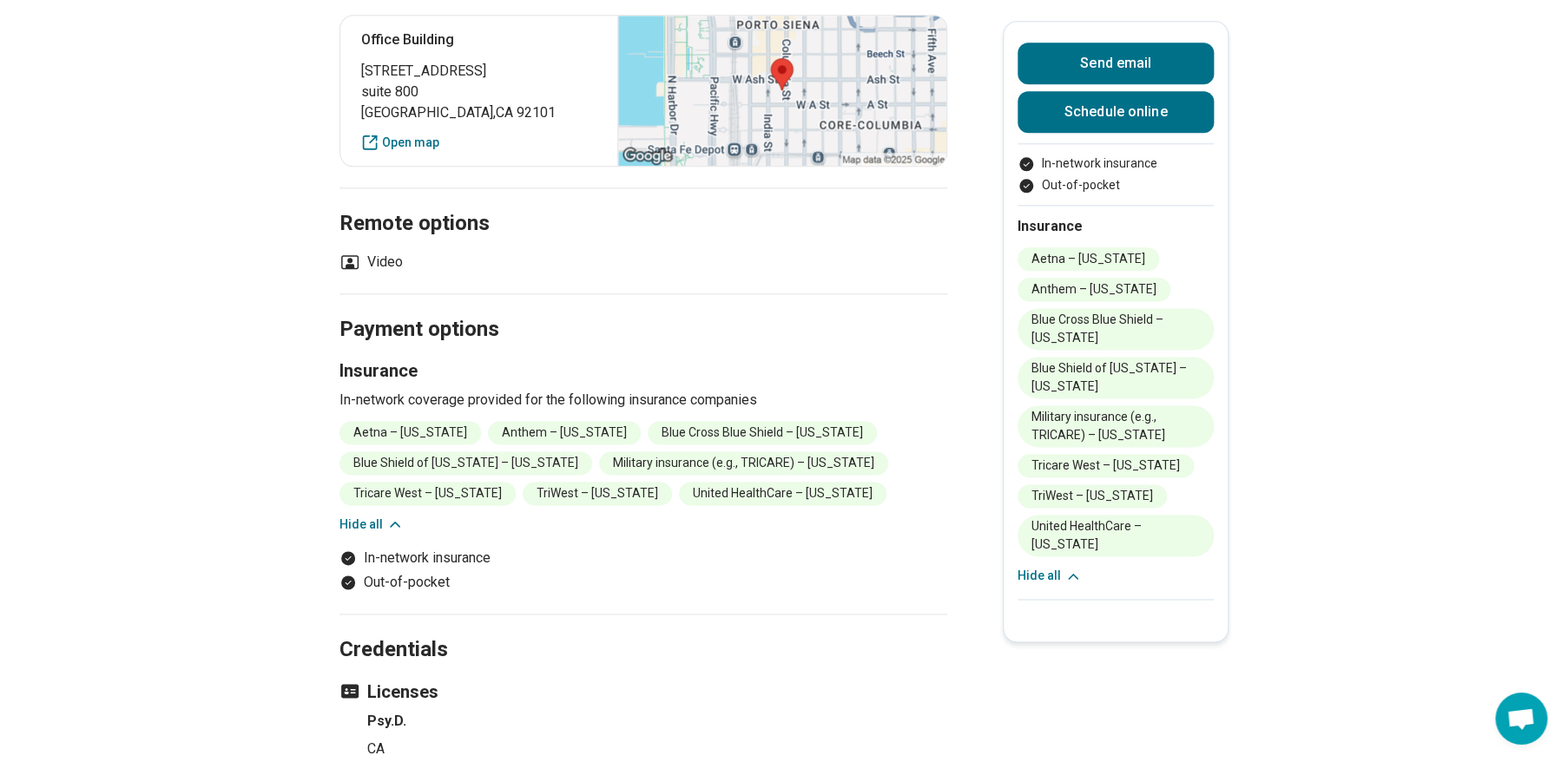
click at [392, 521] on icon at bounding box center [395, 524] width 18 height 18
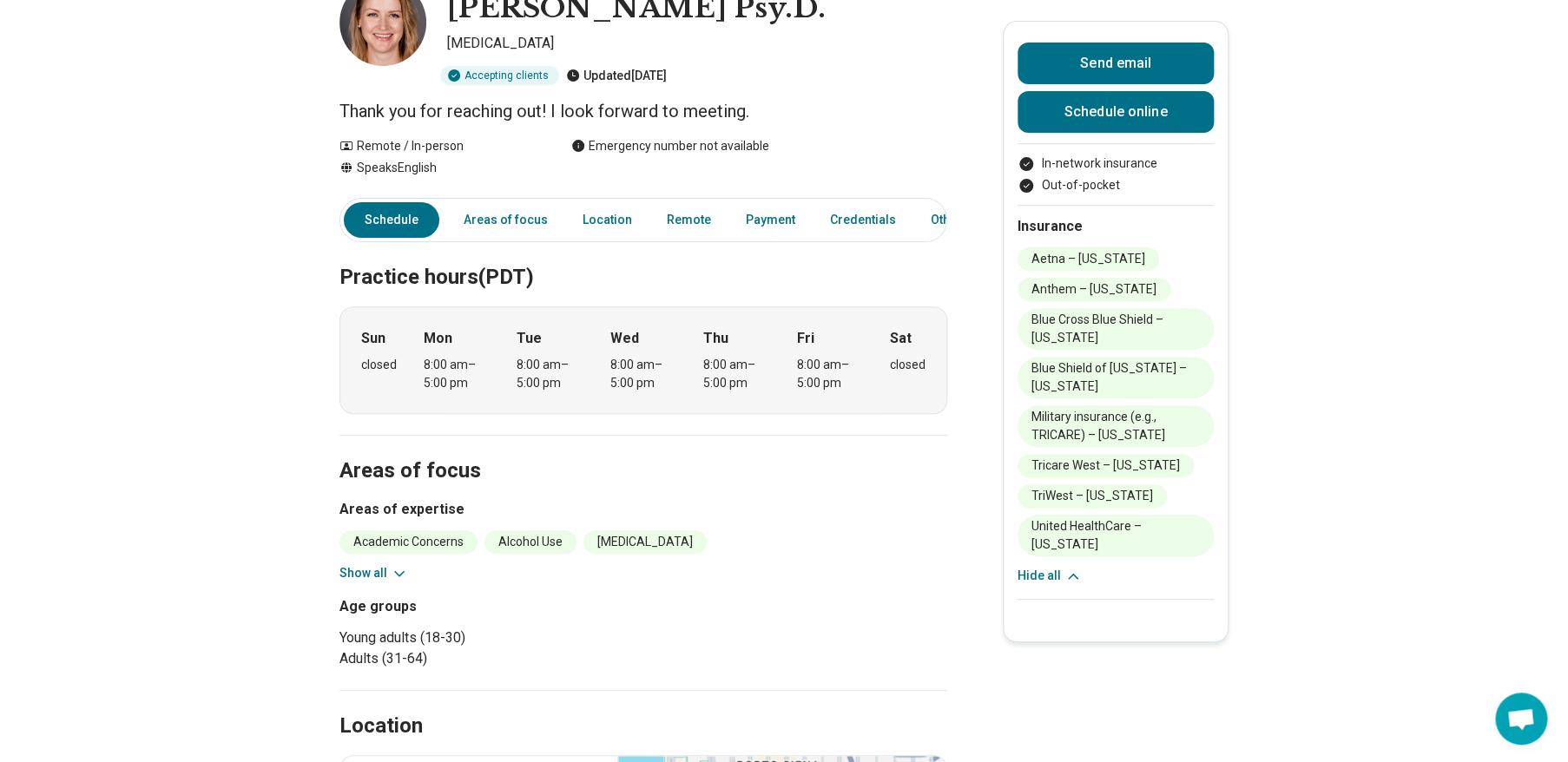
scroll to position [140, 0]
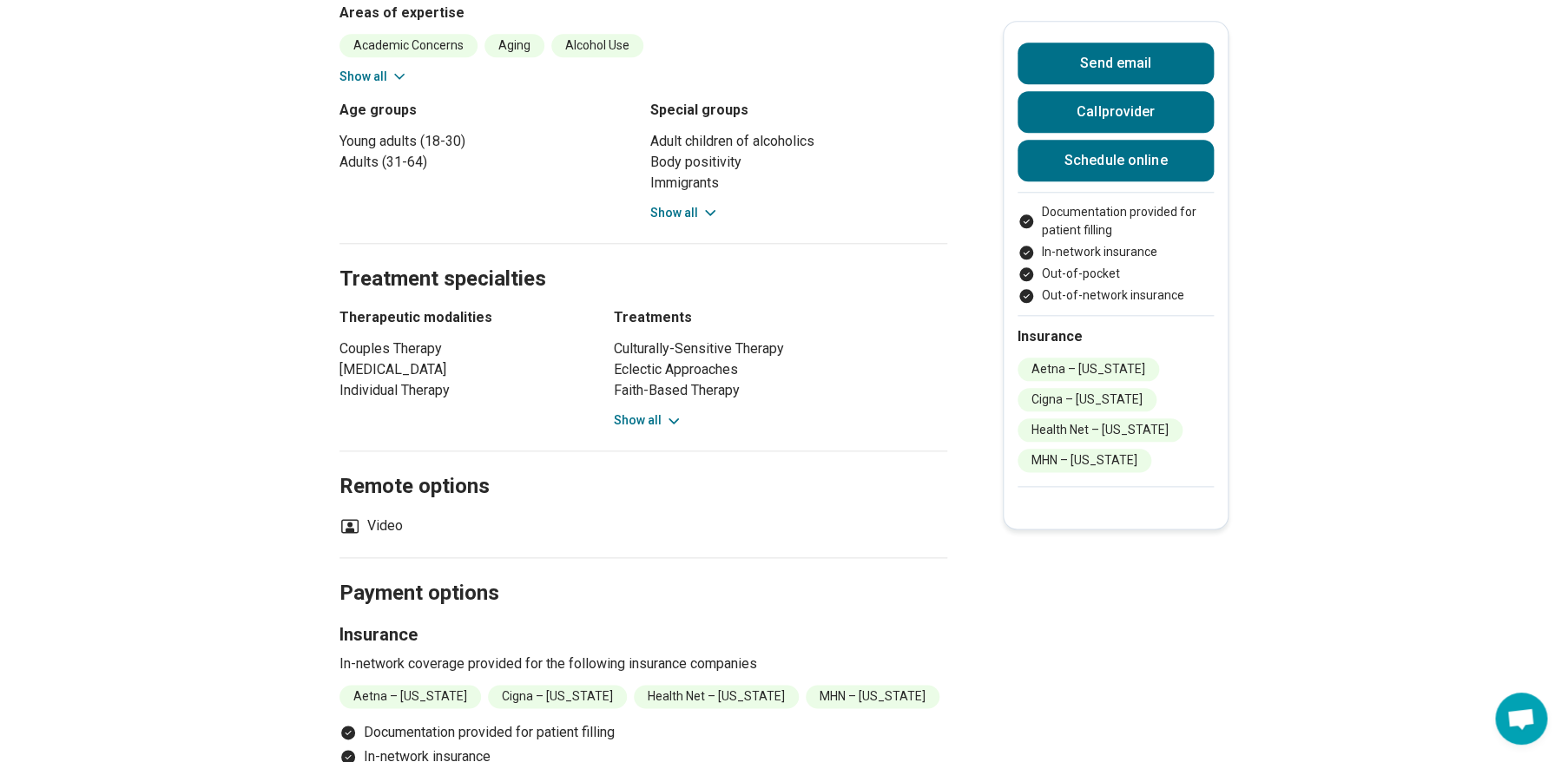
scroll to position [716, 0]
click at [670, 202] on button "Show all" at bounding box center [684, 210] width 69 height 19
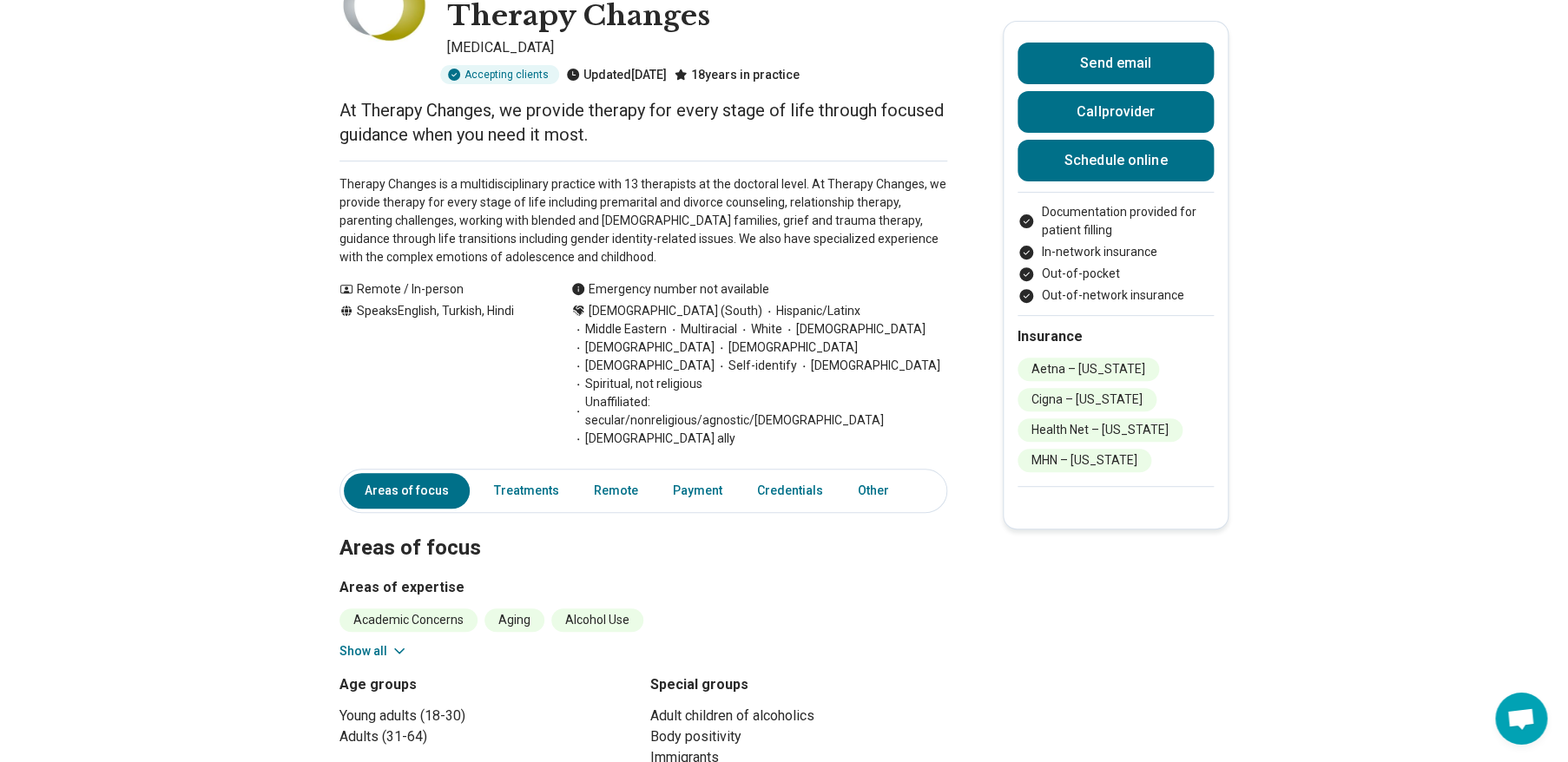
scroll to position [122, 0]
